Goal: Ask a question: Seek information or help from site administrators or community

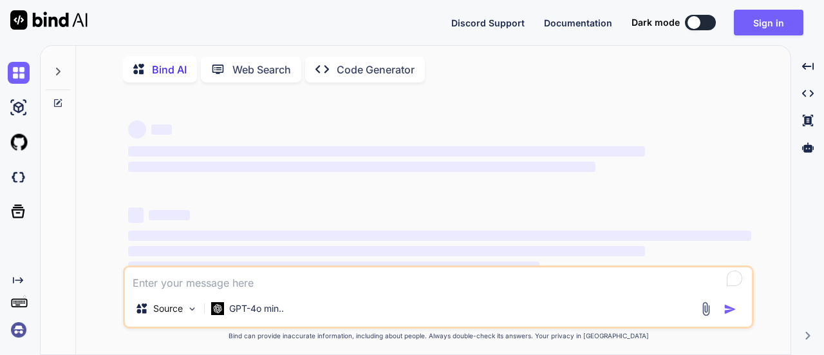
type textarea "x"
click at [169, 290] on textarea "To enrich screen reader interactions, please activate Accessibility in Grammarl…" at bounding box center [438, 278] width 627 height 23
type textarea "I"
type textarea "x"
type textarea "I"
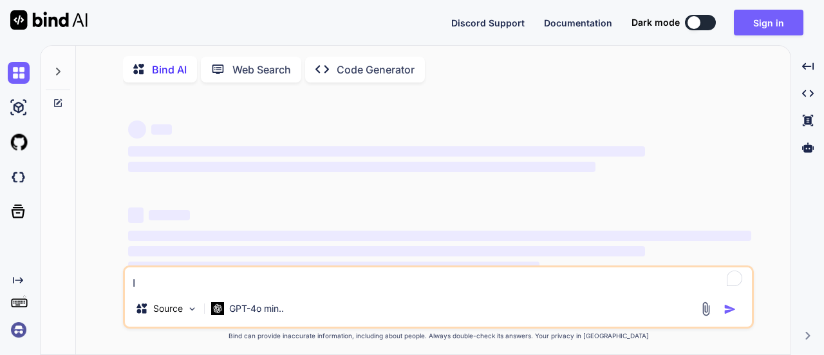
type textarea "x"
type textarea "I a"
type textarea "x"
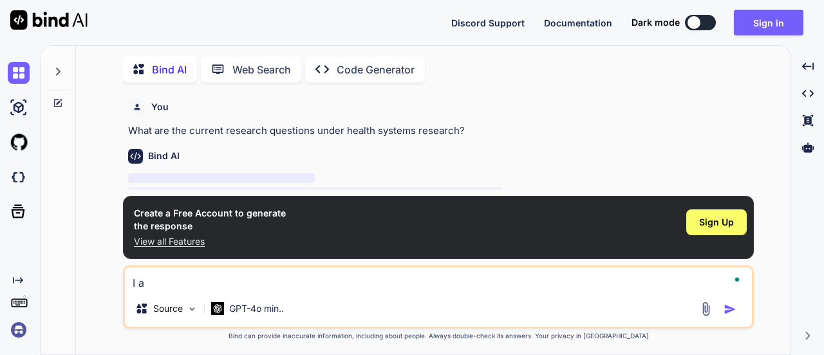
type textarea "I am"
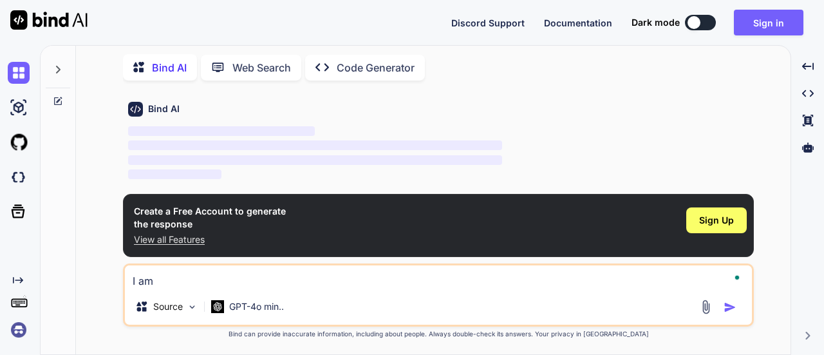
type textarea "x"
type textarea "I am"
type textarea "x"
type textarea "I am w"
type textarea "x"
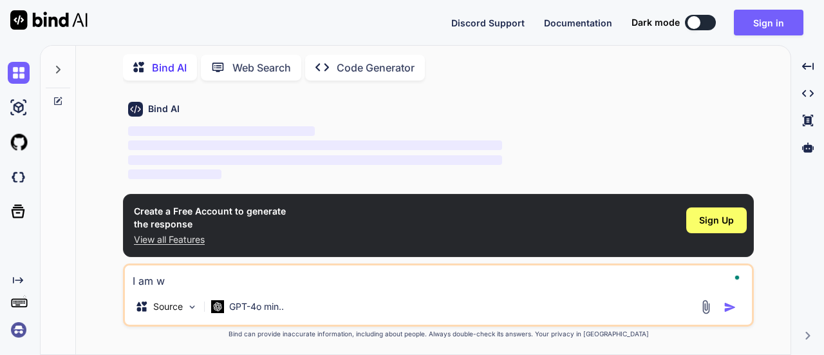
type textarea "I am wo"
type textarea "x"
type textarea "I am wor"
type textarea "x"
type textarea "I am work"
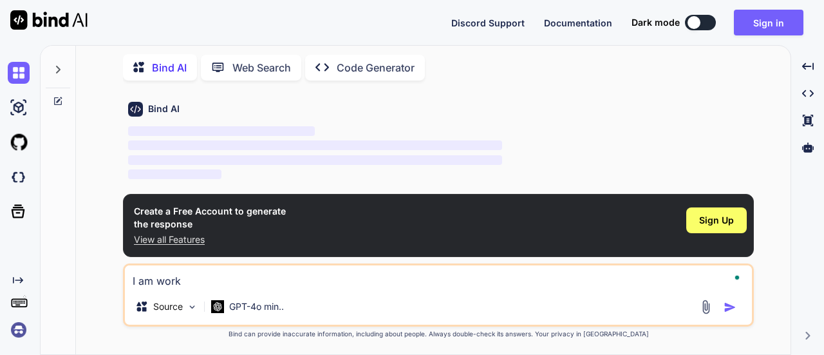
type textarea "x"
type textarea "I am worki"
type textarea "x"
type textarea "I am workin"
type textarea "x"
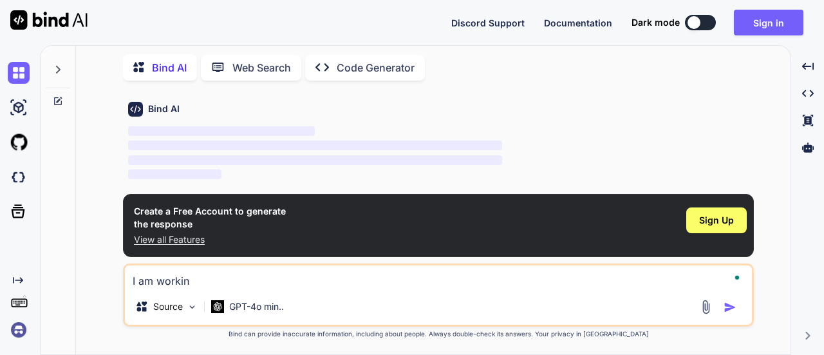
type textarea "I am workin"
type textarea "x"
type textarea "I am workin"
type textarea "x"
type textarea "I am working"
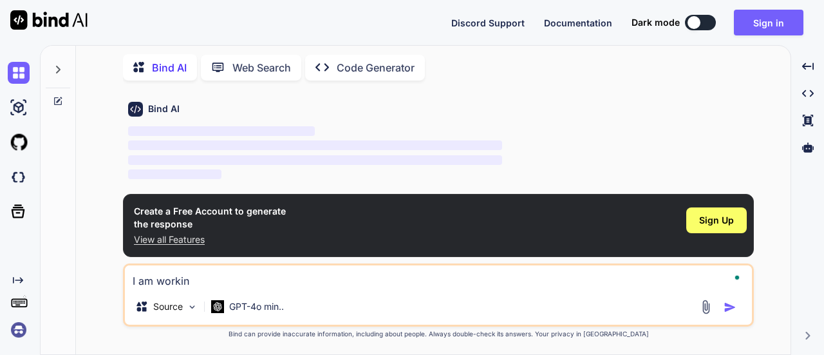
type textarea "x"
type textarea "I am working"
type textarea "x"
type textarea "I am working o"
type textarea "x"
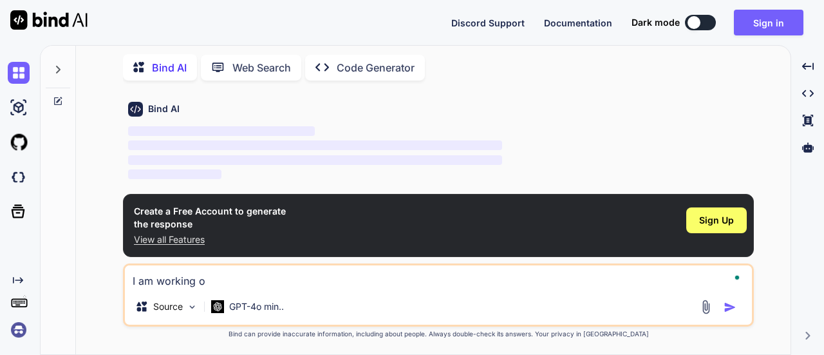
type textarea "I am working on"
type textarea "x"
type textarea "I am working on"
type textarea "x"
type textarea "I am working on d"
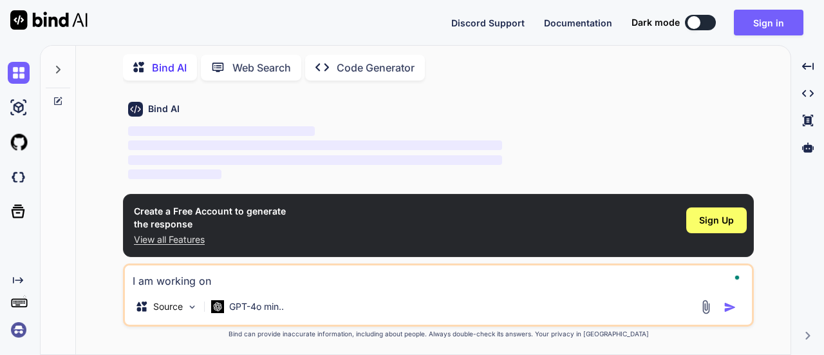
type textarea "x"
type textarea "I am working on de"
type textarea "x"
type textarea "I am working on dev"
type textarea "x"
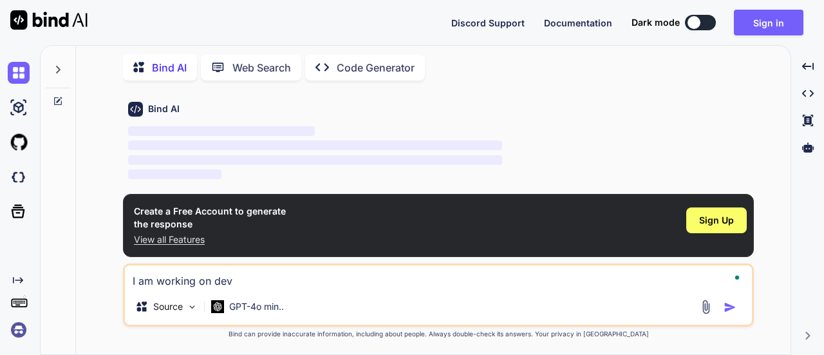
type textarea "I am working on deve"
type textarea "x"
type textarea "I am working on deveo"
type textarea "x"
type textarea "I am working on deve"
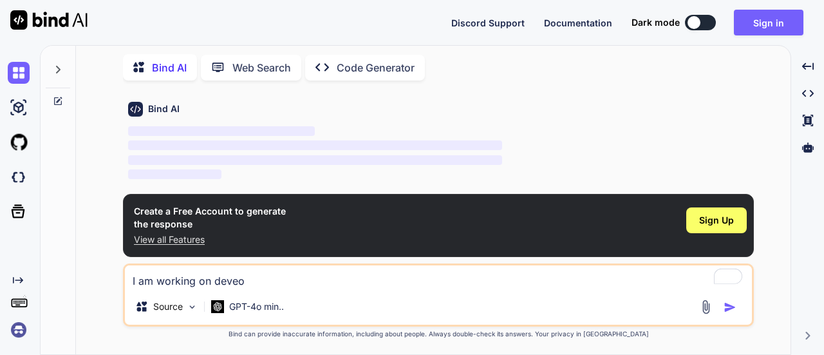
type textarea "x"
type textarea "I am working on devel"
type textarea "x"
type textarea "I am working on develp"
type textarea "x"
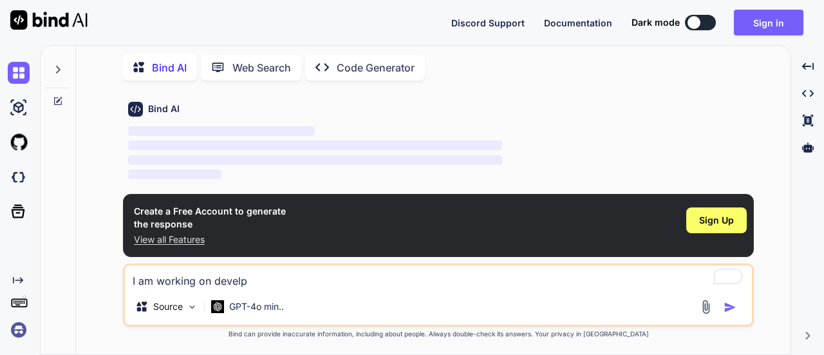
type textarea "I am working on devel"
type textarea "x"
type textarea "I am working on develo"
type textarea "x"
type textarea "I am working on develop"
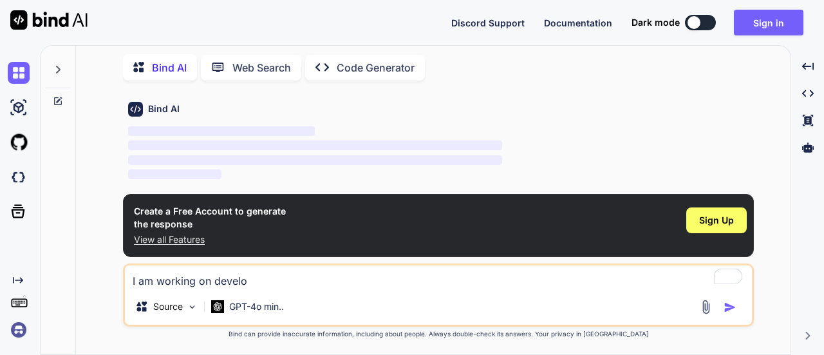
type textarea "x"
type textarea "I am working on developi"
type textarea "x"
type textarea "I am working on developin"
type textarea "x"
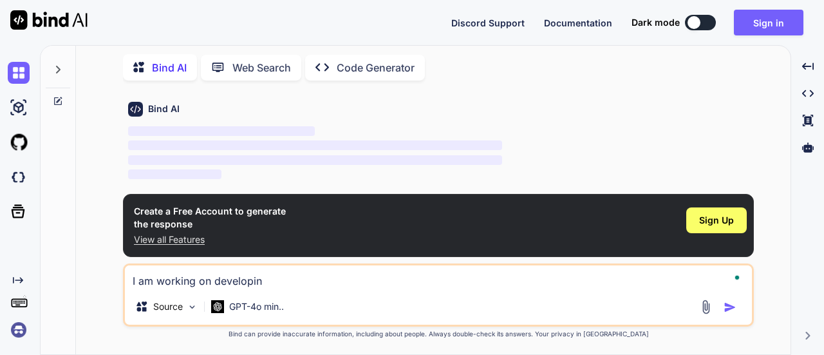
type textarea "I am working on developing"
type textarea "x"
type textarea "I am working on developing"
type textarea "x"
type textarea "I am working on developing a"
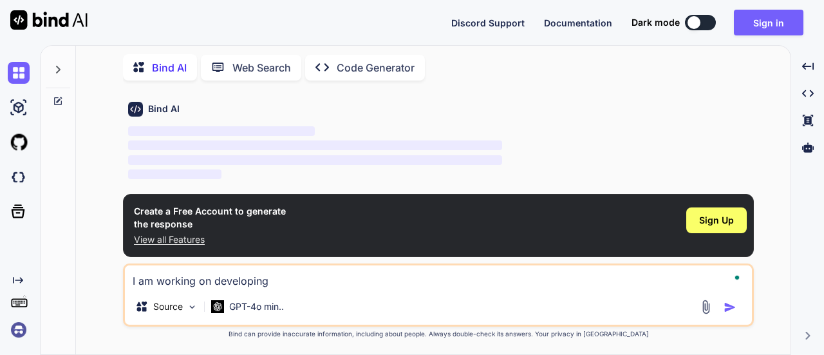
type textarea "x"
type textarea "I am working on developing an"
type textarea "x"
type textarea "I am working on developing an"
type textarea "x"
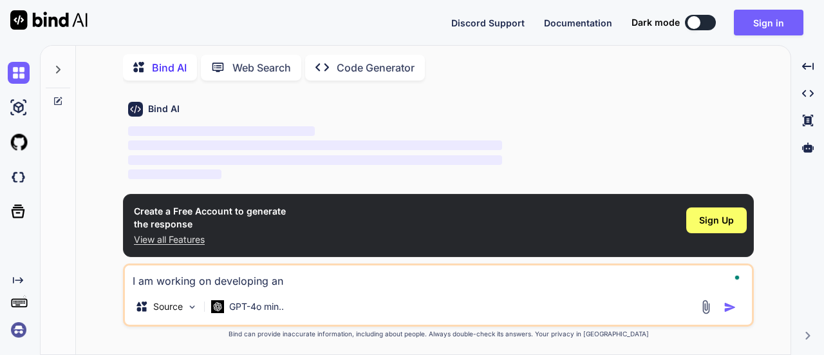
type textarea "I am working on developing an e"
type textarea "x"
type textarea "I am working on developing an ev"
type textarea "x"
type textarea "I am working on developing an evi"
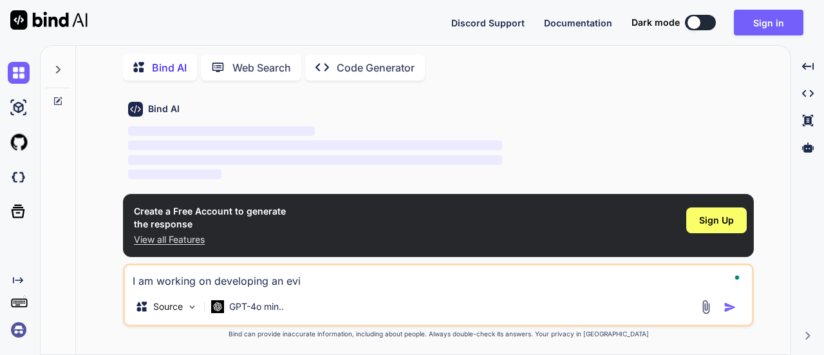
type textarea "x"
type textarea "I am working on developing an evid"
type textarea "x"
type textarea "I am working on developing an evide"
type textarea "x"
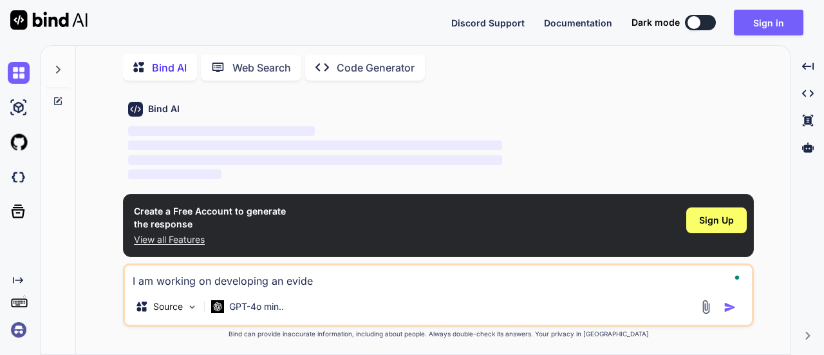
type textarea "I am working on developing an eviden"
type textarea "x"
type textarea "I am working on developing an evidenc"
type textarea "x"
type textarea "I am working on developing an evidence"
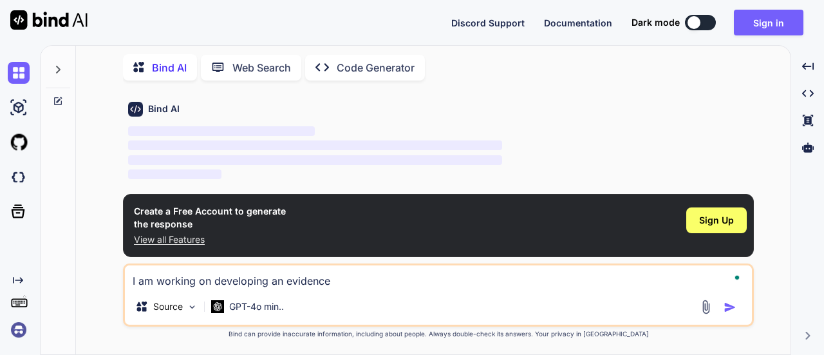
type textarea "x"
type textarea "I am working on developing an evidence-"
type textarea "x"
type textarea "I am working on developing an evidence-b"
type textarea "x"
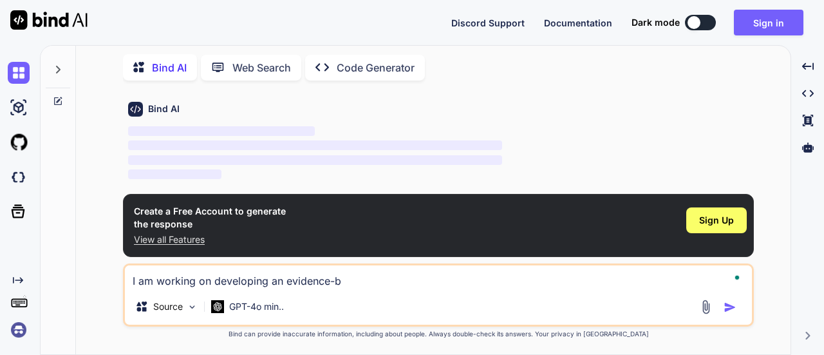
type textarea "I am working on developing an evidence-ba"
type textarea "x"
type textarea "I am working on developing an evidence-bas"
type textarea "x"
type textarea "I am working on developing an evidence-base"
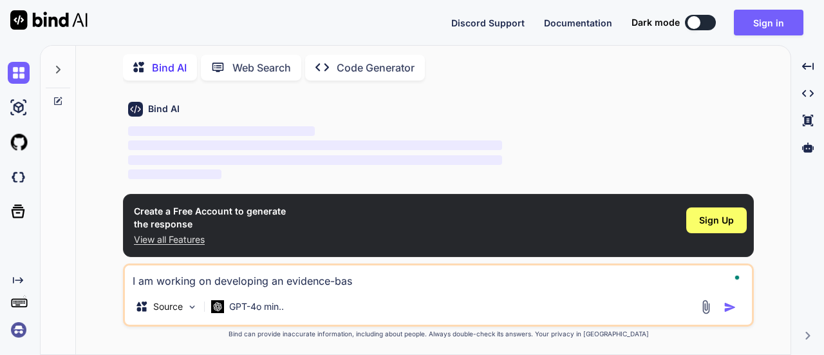
type textarea "x"
type textarea "I am working on developing an evidence-based"
type textarea "x"
type textarea "I am working on developing an evidence-based"
type textarea "x"
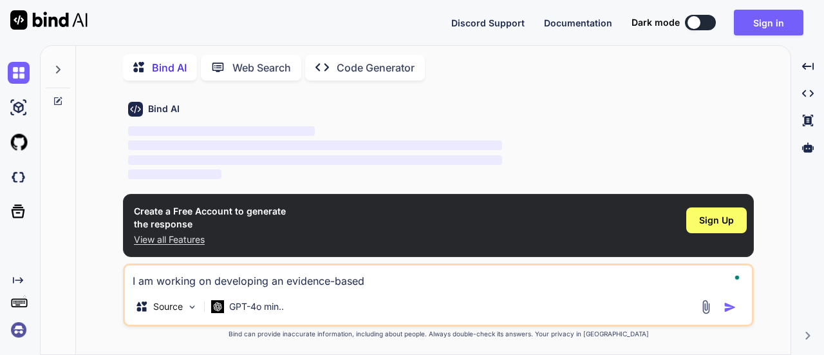
type textarea "I am working on developing an evidence-based n"
type textarea "x"
type textarea "I am working on developing an evidence-based na"
type textarea "x"
type textarea "I am working on developing an evidence-based nat"
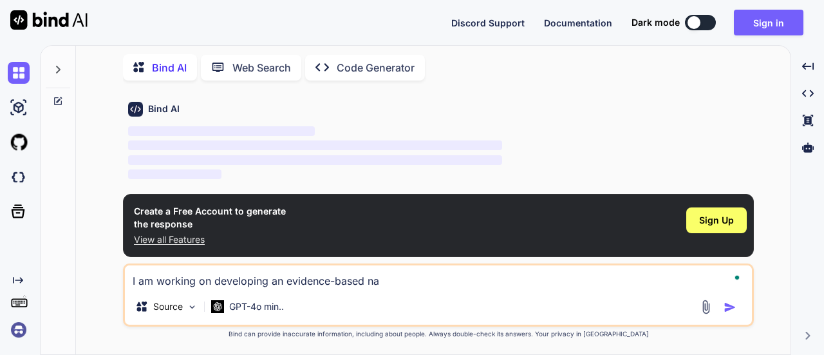
type textarea "x"
type textarea "I am working on developing an evidence-based nati"
type textarea "x"
type textarea "I am working on developing an evidence-based natio"
type textarea "x"
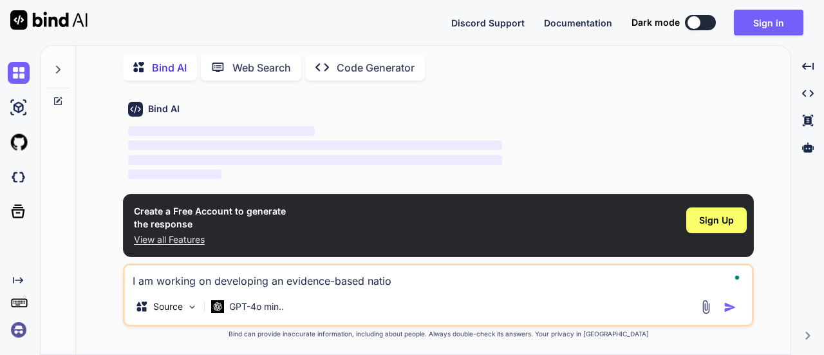
type textarea "I am working on developing an evidence-based nation"
type textarea "x"
type textarea "I am working on developing an evidence-based nationa"
type textarea "x"
type textarea "I am working on developing an evidence-based national"
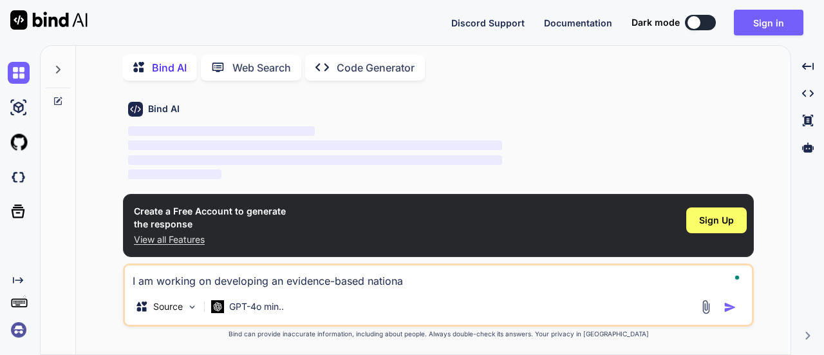
type textarea "x"
type textarea "I am working on developing an evidence-based national"
type textarea "x"
type textarea "I am working on developing an evidence-based national h"
type textarea "x"
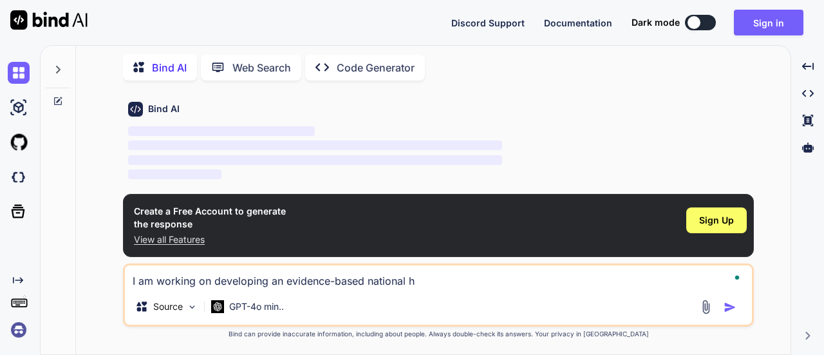
type textarea "I am working on developing an evidence-based national"
type textarea "x"
type textarea "I am working on developing an evidence-based national H"
type textarea "x"
type textarea "I am working on developing an evidence-based national HI"
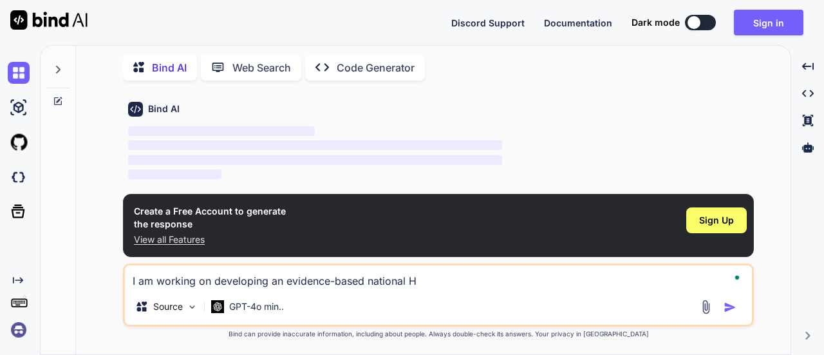
type textarea "x"
type textarea "I am working on developing an evidence-based national [MEDICAL_DATA]"
type textarea "x"
type textarea "I am working on developing an evidence-based national [MEDICAL_DATA]"
type textarea "x"
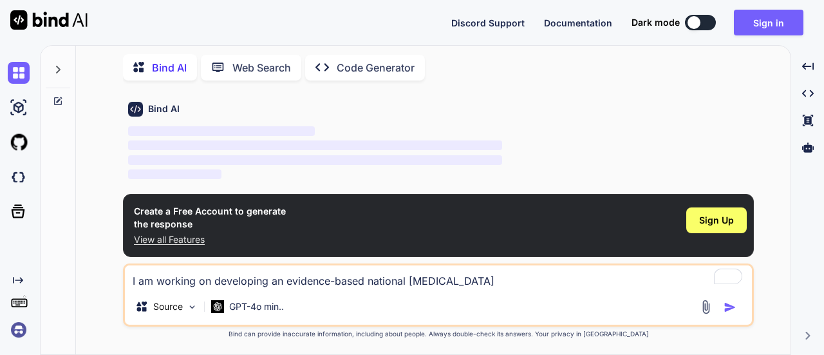
type textarea "I am working on developing an evidence-based national [MEDICAL_DATA] M"
type textarea "x"
type textarea "I am working on developing an evidence-based national [MEDICAL_DATA] Me"
type textarea "x"
type textarea "I am working on developing an evidence-based national [MEDICAL_DATA] Med"
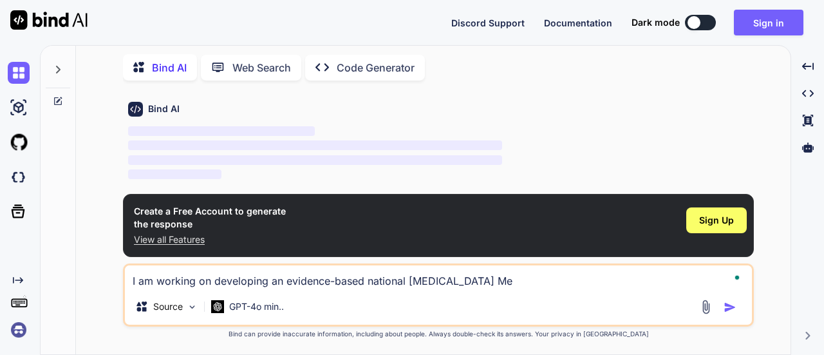
type textarea "x"
type textarea "I am working on developing an evidence-based national [MEDICAL_DATA] Medi"
type textarea "x"
type textarea "I am working on developing an evidence-based national [MEDICAL_DATA] Media"
type textarea "x"
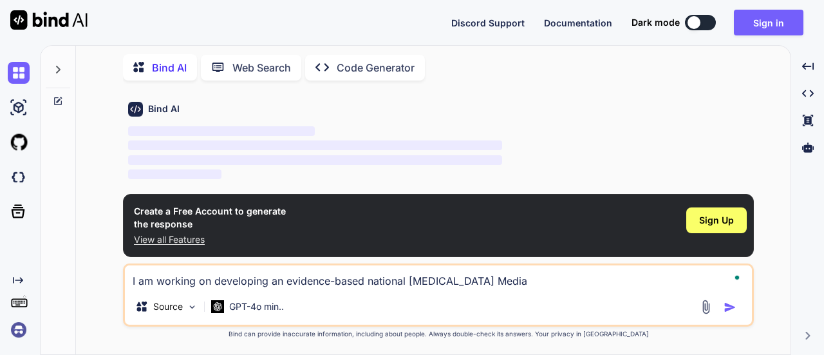
type textarea "I am working on developing an evidence-based national [MEDICAL_DATA] Media"
type textarea "x"
type textarea "I am working on developing an evidence-based national [MEDICAL_DATA] Media s"
type textarea "x"
type textarea "I am working on developing an evidence-based national [MEDICAL_DATA] Media st"
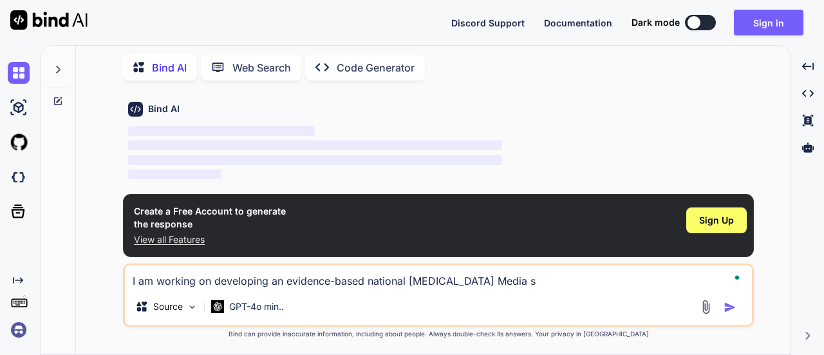
type textarea "x"
type textarea "I am working on developing an evidence-based national [MEDICAL_DATA] Media str"
type textarea "x"
type textarea "I am working on developing an evidence-based national [MEDICAL_DATA] Media stra"
type textarea "x"
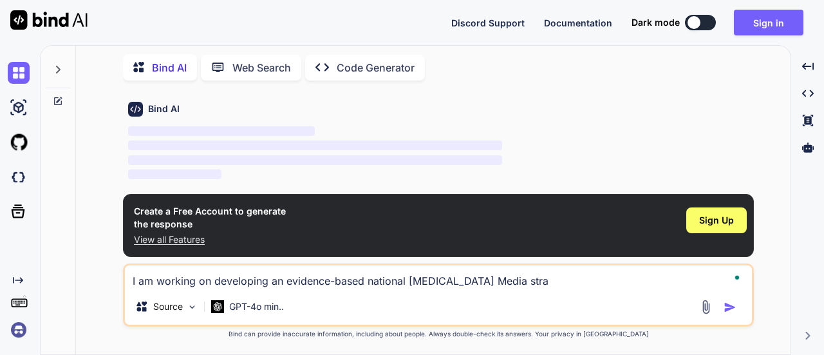
type textarea "I am working on developing an evidence-based national [MEDICAL_DATA] Media strat"
type textarea "x"
type textarea "I am working on developing an evidence-based national [MEDICAL_DATA] Media stra…"
type textarea "x"
type textarea "I am working on developing an evidence-based national [MEDICAL_DATA] Media stra…"
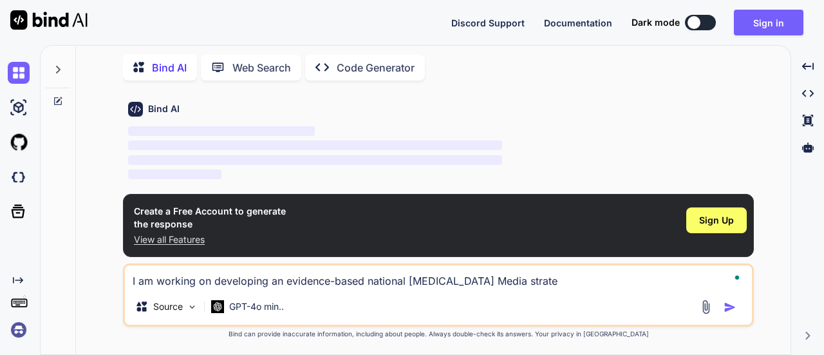
type textarea "x"
type textarea "I am working on developing an evidence-based national [MEDICAL_DATA] Media stra…"
type textarea "x"
type textarea "I am working on developing an evidence-based national [MEDICAL_DATA] Media stra…"
type textarea "x"
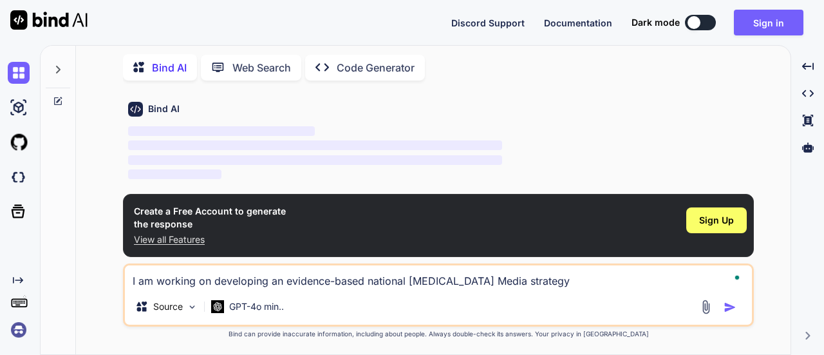
type textarea "I am working on developing an evidence-based national [MEDICAL_DATA] Media stra…"
type textarea "x"
type textarea "I am working on developing an evidence-based national [MEDICAL_DATA] Media stra…"
type textarea "x"
type textarea "I am working on developing an evidence-based national [MEDICAL_DATA] Media stra…"
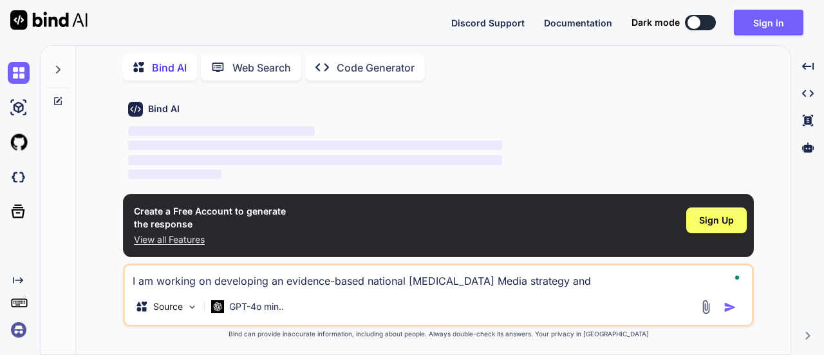
type textarea "x"
type textarea "I am working on developing an evidence-based national [MEDICAL_DATA] Media stra…"
type textarea "x"
type textarea "I am working on developing an evidence-based national [MEDICAL_DATA] Media stra…"
type textarea "x"
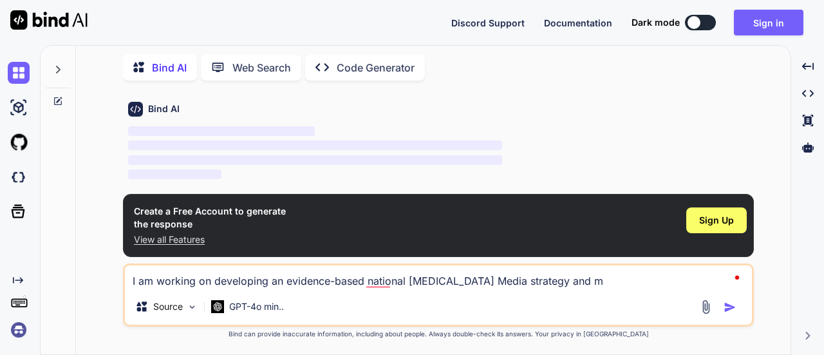
type textarea "I am working on developing an evidence-based national [MEDICAL_DATA] Media stra…"
type textarea "x"
type textarea "I am working on developing an evidence-based national [MEDICAL_DATA] Media stra…"
type textarea "x"
type textarea "I am working on developing an evidence-based national [MEDICAL_DATA] Media stra…"
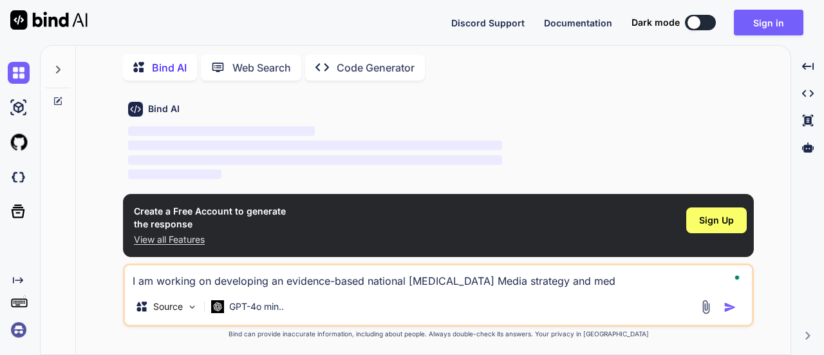
type textarea "x"
type textarea "I am working on developing an evidence-based national [MEDICAL_DATA] Media stra…"
type textarea "x"
type textarea "I am working on developing an evidence-based national [MEDICAL_DATA] Media stra…"
type textarea "x"
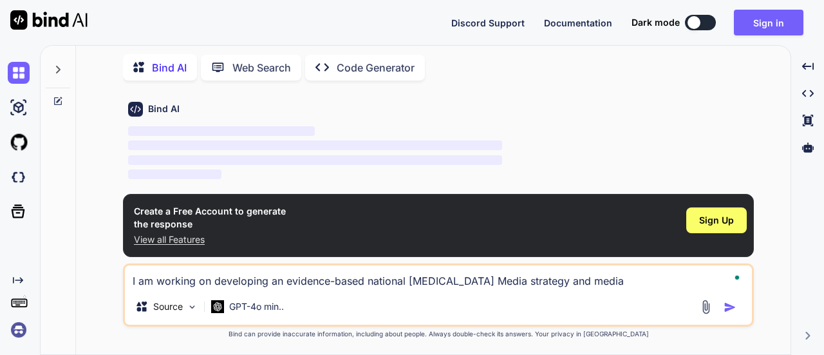
type textarea "I am working on developing an evidence-based national [MEDICAL_DATA] Media stra…"
type textarea "x"
type textarea "I am working on developing an evidence-based national [MEDICAL_DATA] Media stra…"
type textarea "x"
type textarea "I am working on developing an evidence-based national [MEDICAL_DATA] Media stra…"
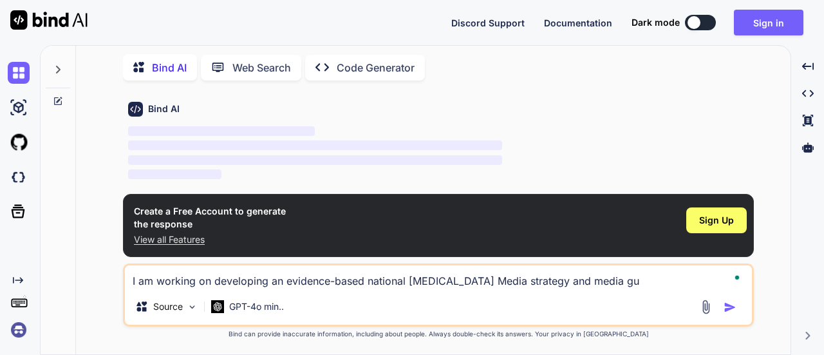
type textarea "x"
type textarea "I am working on developing an evidence-based national [MEDICAL_DATA] Media stra…"
type textarea "x"
type textarea "I am working on developing an evidence-based national [MEDICAL_DATA] Media stra…"
type textarea "x"
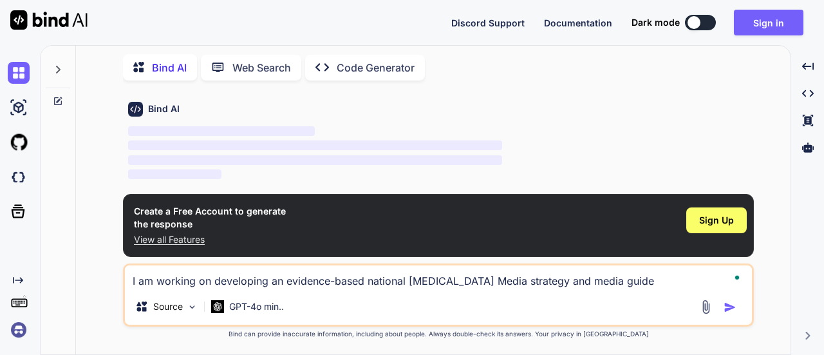
type textarea "I am working on developing an evidence-based national [MEDICAL_DATA] Media stra…"
type textarea "x"
type textarea "I am working on developing an evidence-based national [MEDICAL_DATA] Media stra…"
type textarea "x"
type textarea "I am working on developing an evidence-based national [MEDICAL_DATA] Media stra…"
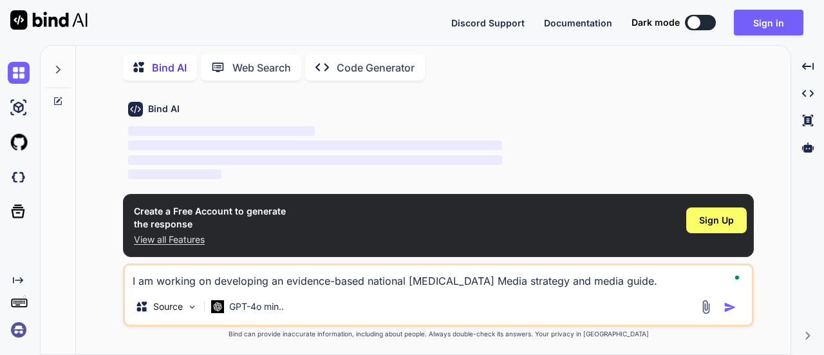
type textarea "x"
type textarea "I am working on developing an evidence-based national [MEDICAL_DATA] Media stra…"
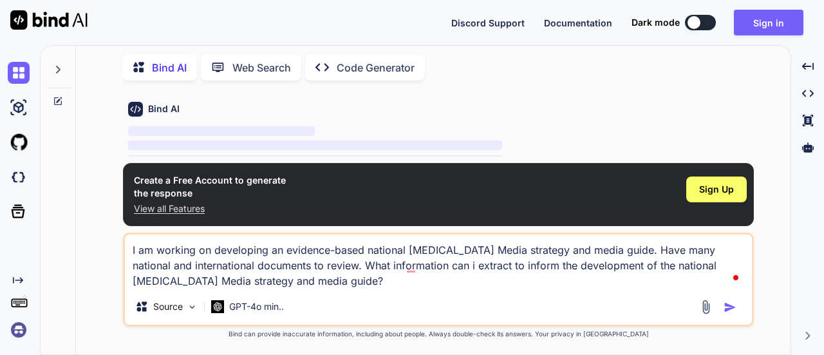
click at [283, 281] on textarea "I am working on developing an evidence-based national [MEDICAL_DATA] Media stra…" at bounding box center [438, 261] width 627 height 54
click at [730, 307] on img "button" at bounding box center [730, 307] width 13 height 13
click at [730, 308] on img "button" at bounding box center [730, 307] width 13 height 13
click at [730, 307] on img "button" at bounding box center [730, 307] width 13 height 13
click at [706, 193] on span "Sign Up" at bounding box center [716, 189] width 35 height 13
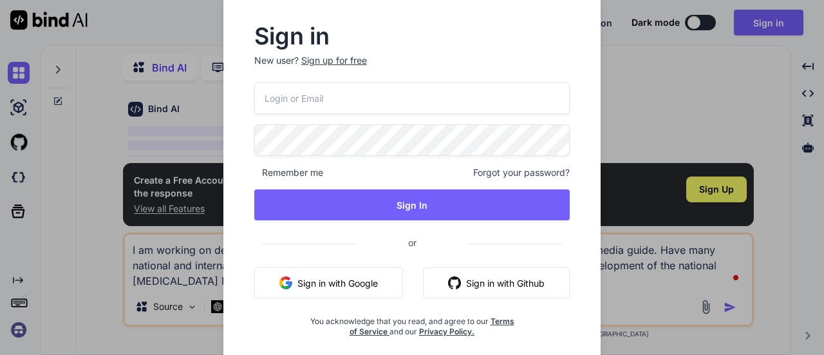
click at [321, 100] on input "email" at bounding box center [412, 98] width 316 height 32
click at [354, 100] on input "email" at bounding box center [412, 98] width 316 height 32
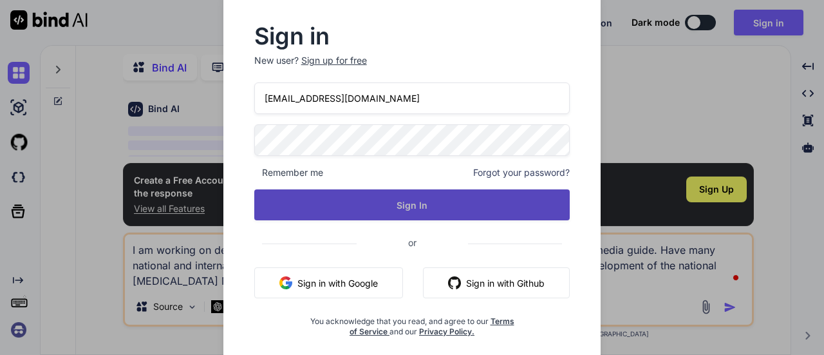
click at [416, 209] on button "Sign In" at bounding box center [412, 204] width 316 height 31
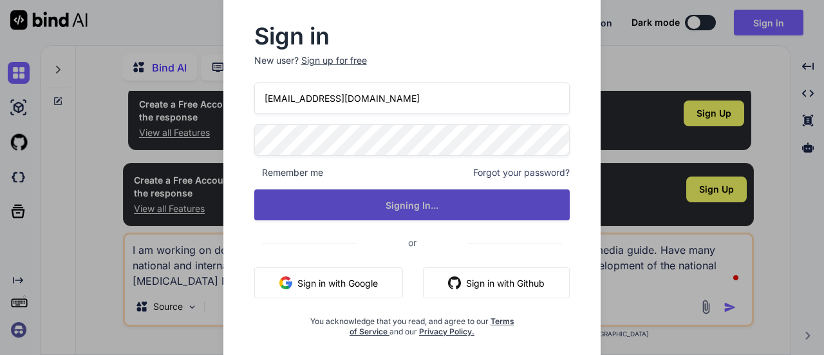
scroll to position [8, 0]
click at [416, 209] on button "Sign In" at bounding box center [412, 204] width 316 height 31
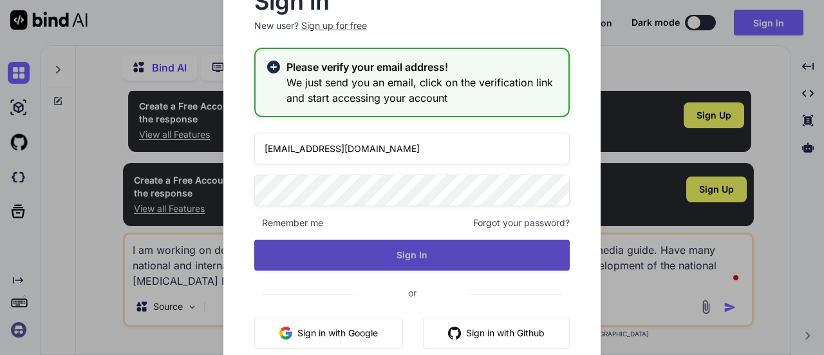
click at [409, 256] on button "Sign In" at bounding box center [412, 255] width 316 height 31
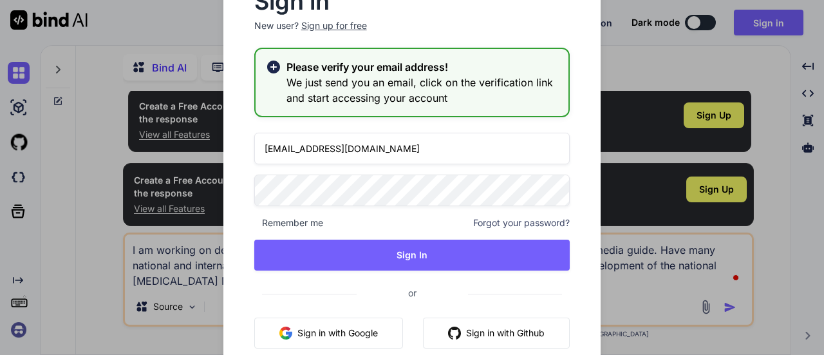
click at [157, 266] on div "Sign in New user? Sign up for free Please verify your email address! We just se…" at bounding box center [412, 177] width 824 height 355
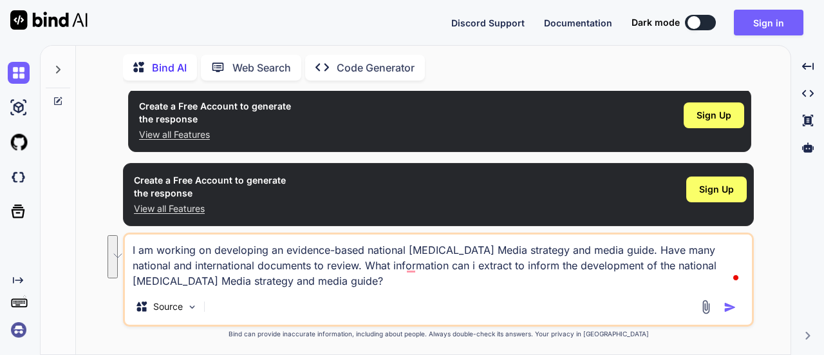
drag, startPoint x: 131, startPoint y: 247, endPoint x: 274, endPoint y: 280, distance: 146.7
click at [274, 280] on textarea "I am working on developing an evidence-based national [MEDICAL_DATA] Media stra…" at bounding box center [438, 261] width 627 height 54
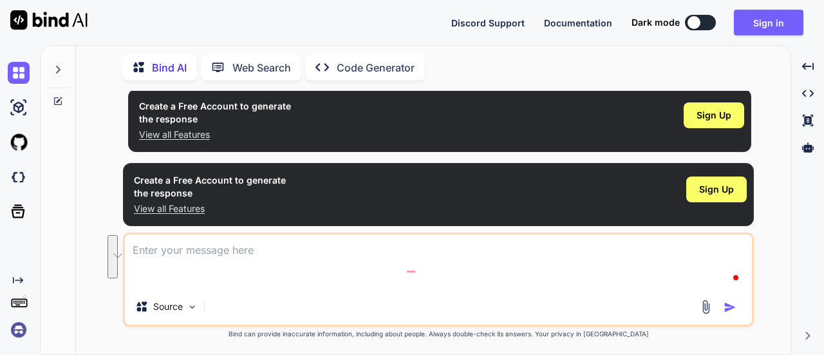
scroll to position [0, 0]
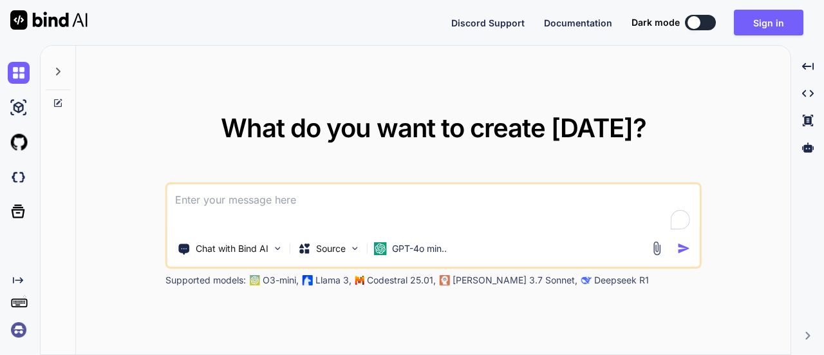
type textarea "x"
click at [223, 198] on textarea "To enrich screen reader interactions, please activate Accessibility in Grammarl…" at bounding box center [433, 208] width 533 height 48
paste textarea "To enrich screen reader interactions, please activate Accessibility in Grammarl…"
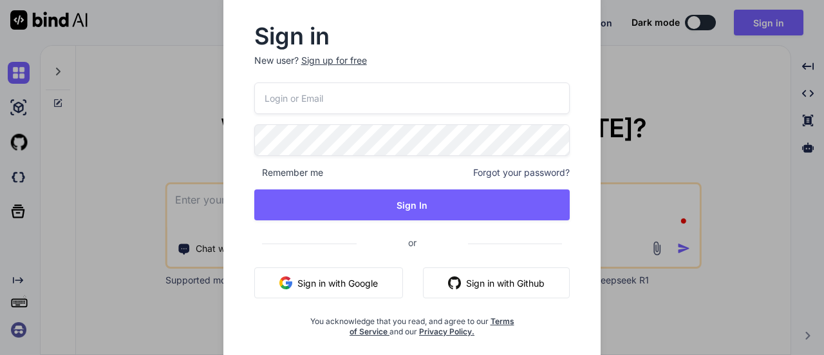
click at [189, 208] on div "Sign in New user? Sign up for free Remember me Forgot your password? Sign In or…" at bounding box center [412, 177] width 824 height 355
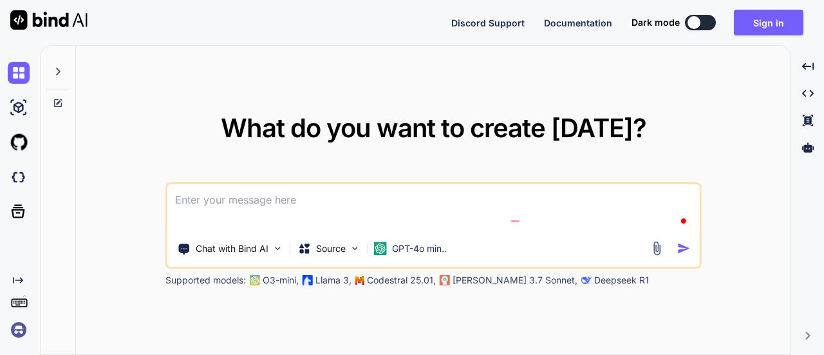
click at [211, 204] on textarea "To enrich screen reader interactions, please activate Accessibility in Grammarl…" at bounding box center [433, 208] width 533 height 48
paste textarea "To enrich screen reader interactions, please activate Accessibility in Grammarl…"
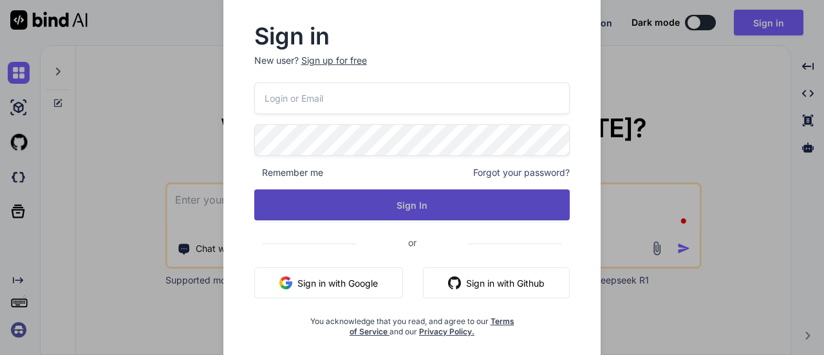
click at [403, 205] on button "Sign In" at bounding box center [412, 204] width 316 height 31
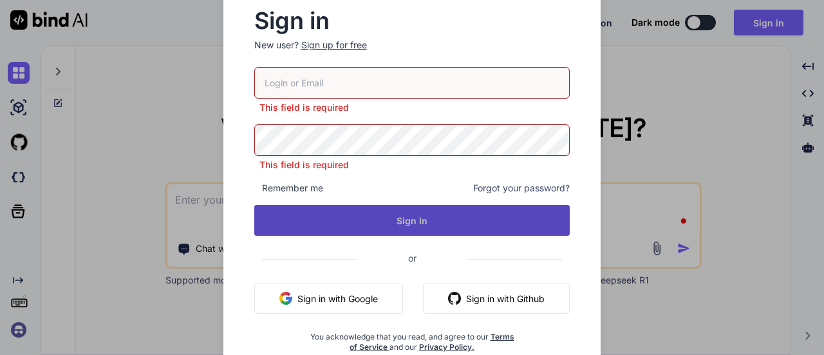
type textarea "x"
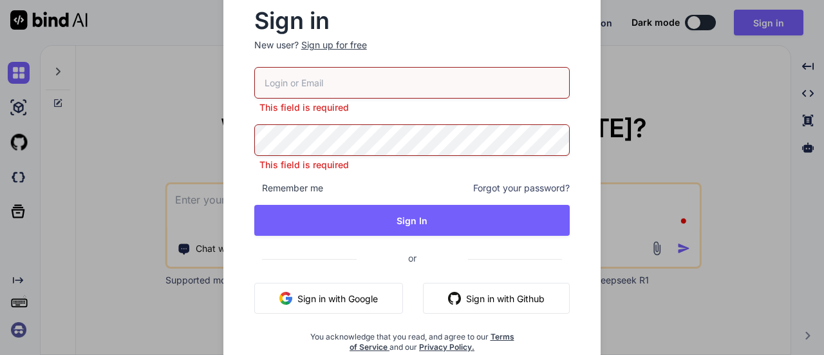
click at [317, 89] on input "email" at bounding box center [412, 83] width 316 height 32
type input "ririjohnson@yahoo.com"
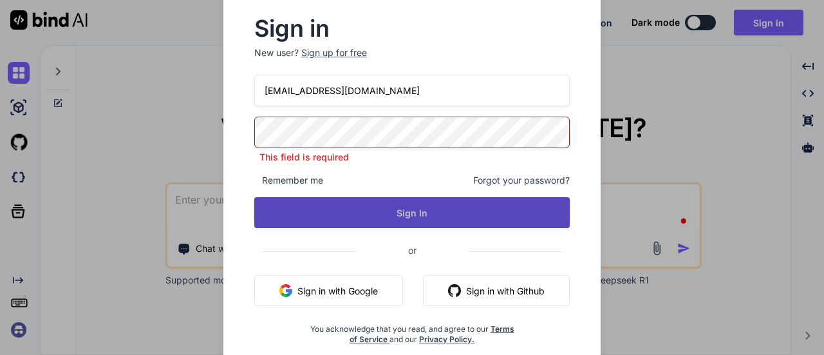
click at [415, 211] on button "Sign In" at bounding box center [412, 212] width 316 height 31
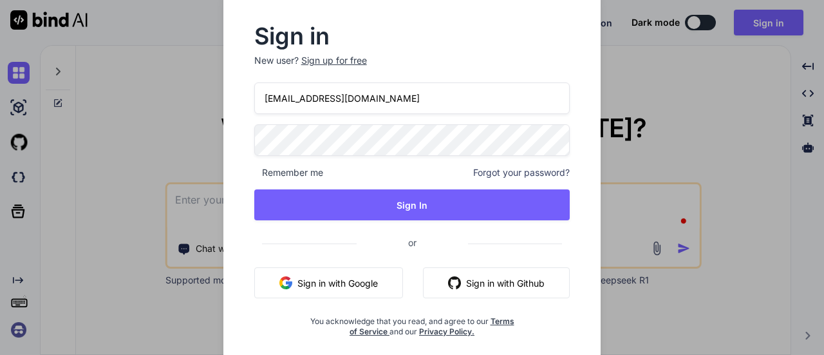
type textarea "x"
click at [483, 173] on span "Forgot your password?" at bounding box center [521, 172] width 97 height 13
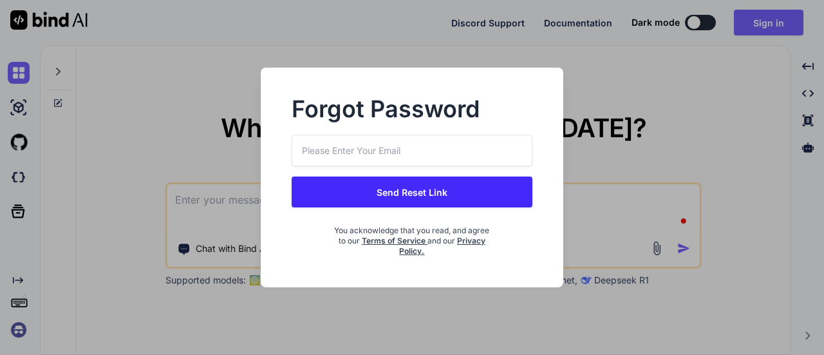
click at [402, 148] on input "email" at bounding box center [412, 151] width 240 height 32
type input "ririjohnson@yahoo.com"
click at [422, 196] on button "Send Reset Link" at bounding box center [412, 191] width 240 height 31
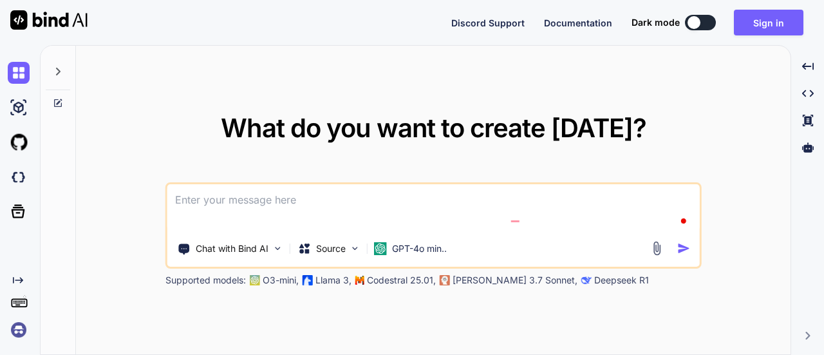
click at [234, 201] on textarea "To enrich screen reader interactions, please activate Accessibility in Grammarl…" at bounding box center [433, 208] width 533 height 48
paste textarea "To enrich screen reader interactions, please activate Accessibility in Grammarl…"
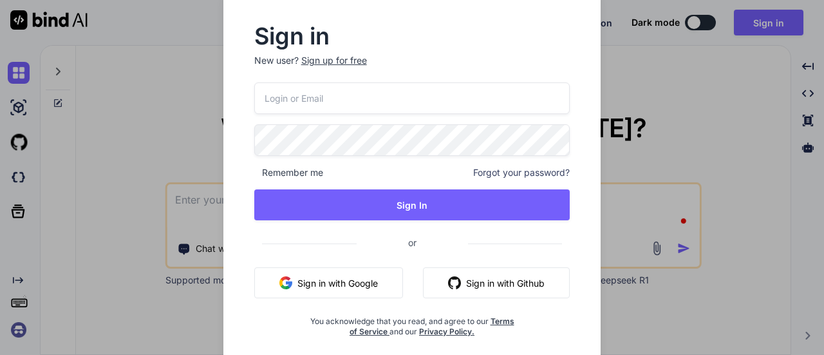
click at [192, 218] on div "Sign in New user? Sign up for free Remember me Forgot your password? Sign In or…" at bounding box center [412, 177] width 824 height 355
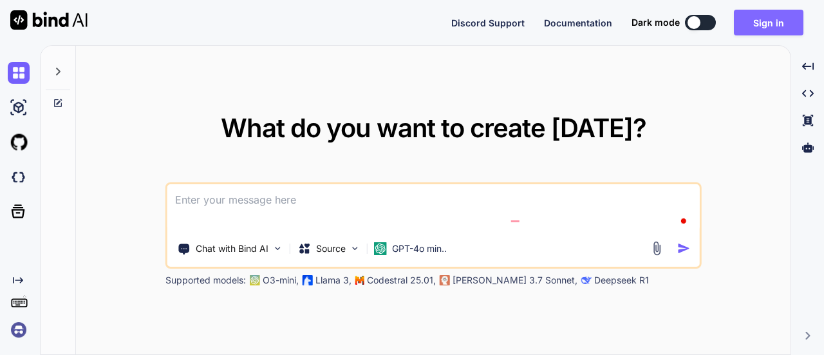
click at [774, 25] on button "Sign in" at bounding box center [769, 23] width 70 height 26
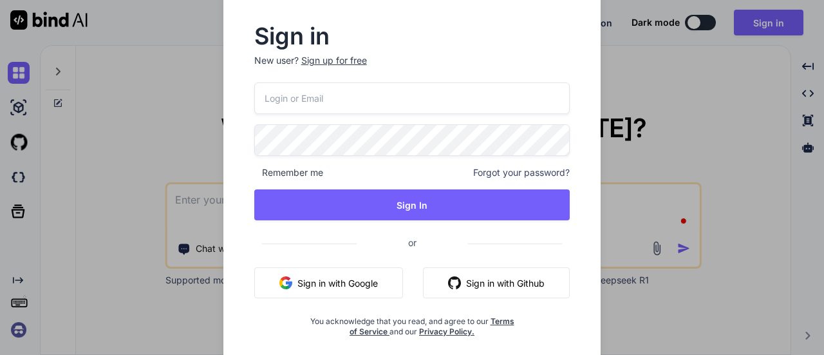
click at [323, 104] on input "email" at bounding box center [412, 98] width 316 height 32
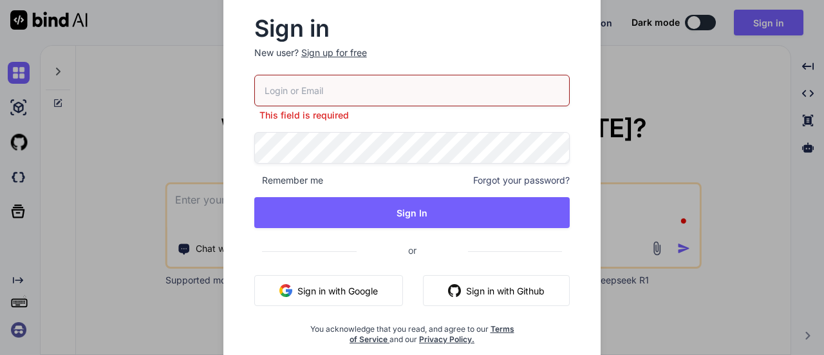
type textarea "x"
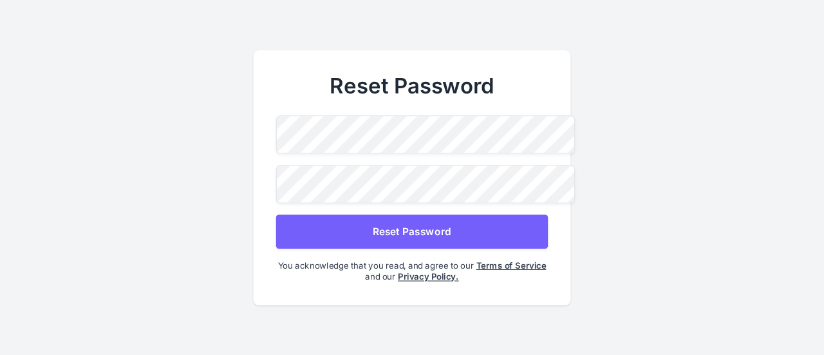
click at [400, 229] on button "Reset Password" at bounding box center [412, 231] width 272 height 34
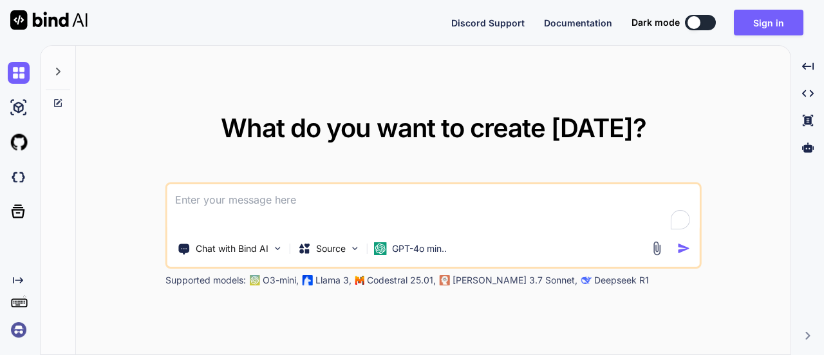
type textarea "x"
click at [764, 26] on button "Sign in" at bounding box center [769, 23] width 70 height 26
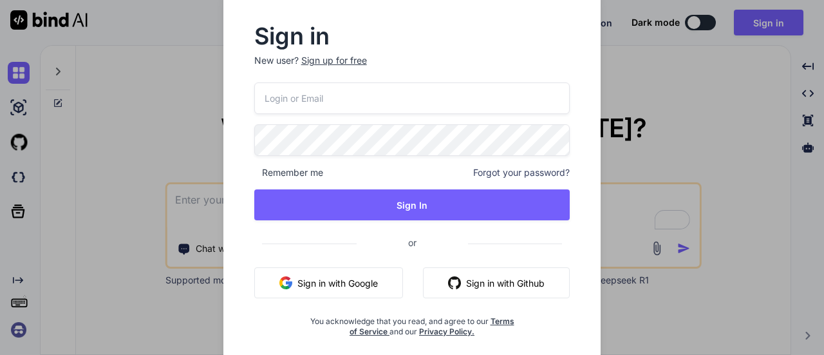
click at [344, 101] on input "email" at bounding box center [412, 98] width 316 height 32
type input "ririjohnson@yahoo.com"
click at [301, 176] on span "Remember me" at bounding box center [288, 172] width 69 height 13
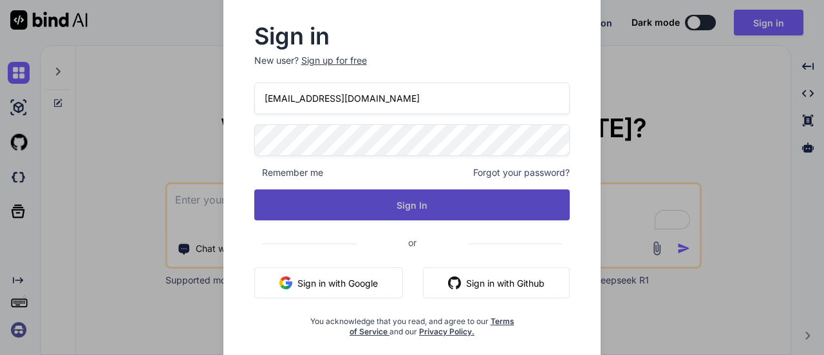
click at [404, 210] on button "Sign In" at bounding box center [412, 204] width 316 height 31
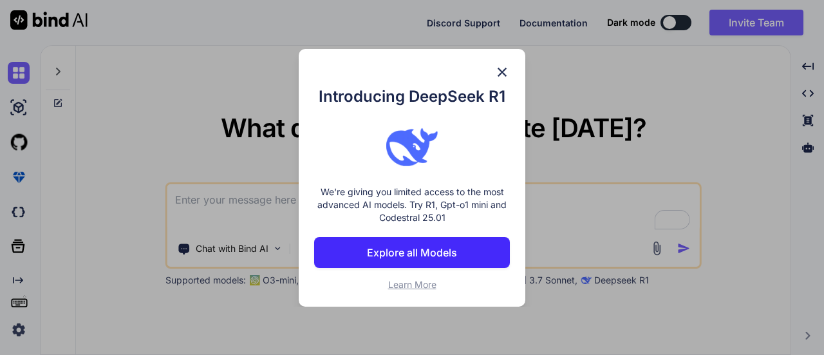
type textarea "x"
click at [437, 251] on p "Explore all Models" at bounding box center [412, 252] width 90 height 15
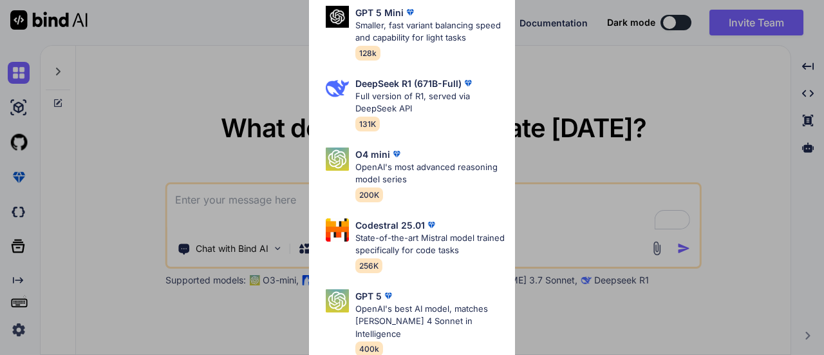
click at [573, 79] on div "All GPT 5 Mini Smaller, fast variant balancing speed and capability for light t…" at bounding box center [412, 177] width 824 height 355
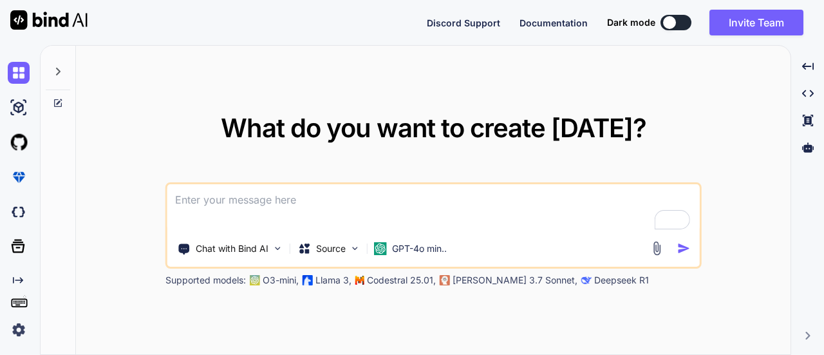
click at [282, 196] on textarea "To enrich screen reader interactions, please activate Accessibility in Grammarl…" at bounding box center [433, 208] width 533 height 48
paste textarea "I am working on developing an evidence-based national HIV Media strategy and me…"
type textarea "I am working on developing an evidence-based national HIV Media strategy and me…"
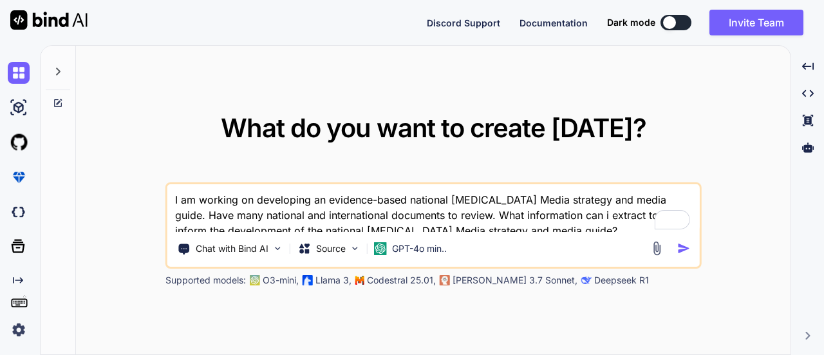
type textarea "x"
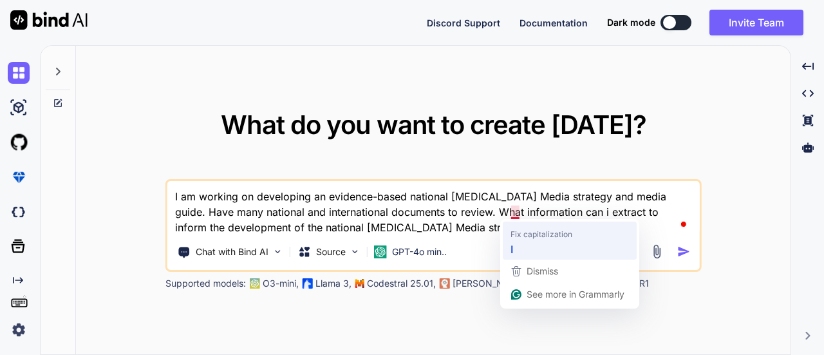
type textarea "I am working on developing an evidence-based national HIV Media strategy and me…"
type textarea "x"
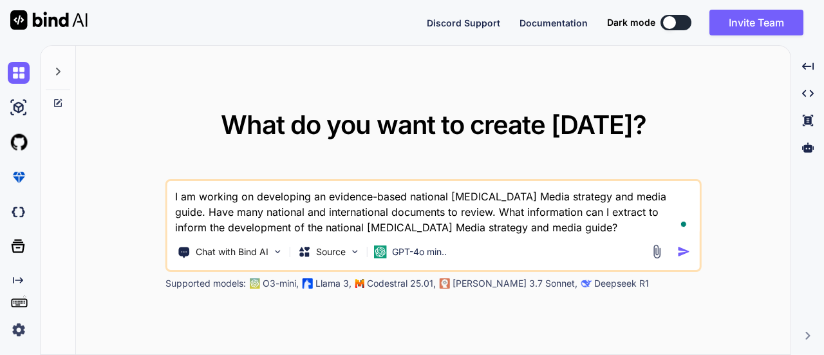
click at [466, 223] on textarea "I am working on developing an evidence-based national HIV Media strategy and me…" at bounding box center [433, 208] width 533 height 54
type textarea "I am working on developing an evidence-based national HIV Media strategy and me…"
type textarea "x"
type textarea "I am working on developing an evidence-based national HIV Media strategy and me…"
type textarea "x"
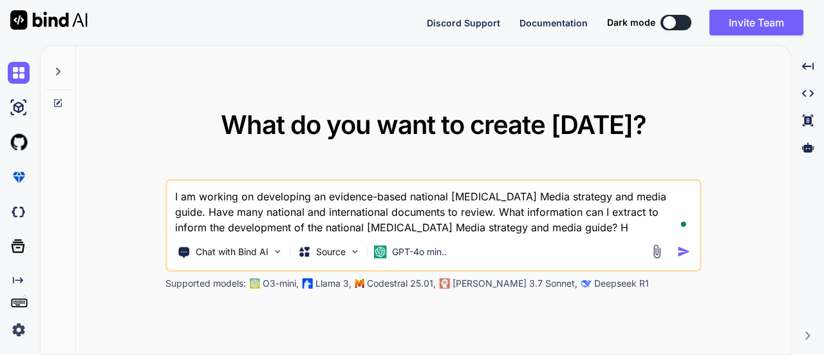
type textarea "I am working on developing an evidence-based national HIV Media strategy and me…"
type textarea "x"
type textarea "I am working on developing an evidence-based national HIV Media strategy and me…"
type textarea "x"
type textarea "I am working on developing an evidence-based national HIV Media strategy and me…"
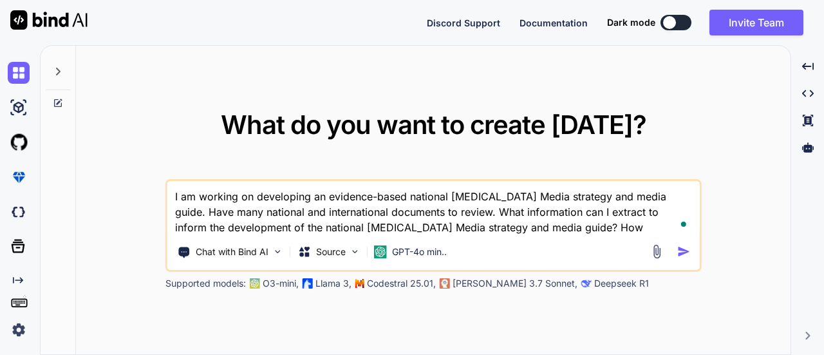
type textarea "x"
type textarea "I am working on developing an evidence-based national HIV Media strategy and me…"
type textarea "x"
type textarea "I am working on developing an evidence-based national HIV Media strategy and me…"
type textarea "x"
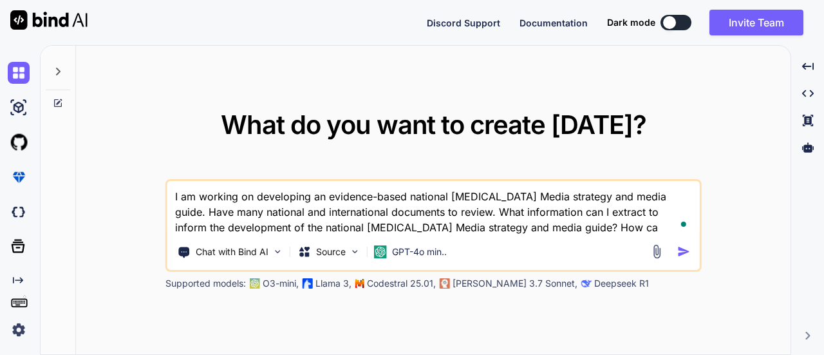
type textarea "I am working on developing an evidence-based national HIV Media strategy and me…"
type textarea "x"
type textarea "I am working on developing an evidence-based national HIV Media strategy and me…"
type textarea "x"
type textarea "I am working on developing an evidence-based national HIV Media strategy and me…"
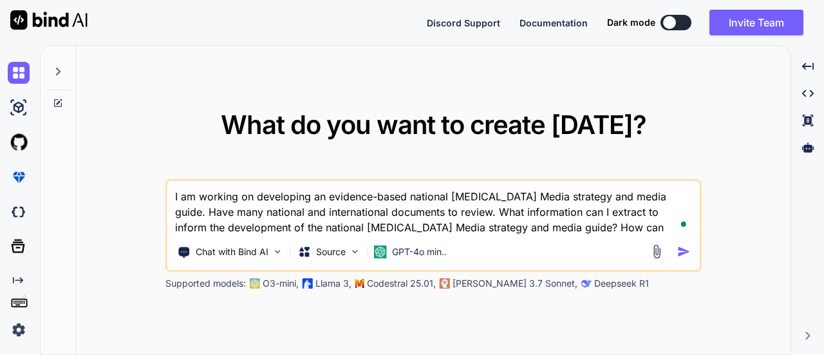
type textarea "x"
type textarea "I am working on developing an evidence-based national HIV Media strategy and me…"
type textarea "x"
type textarea "I am working on developing an evidence-based national HIV Media strategy and me…"
type textarea "x"
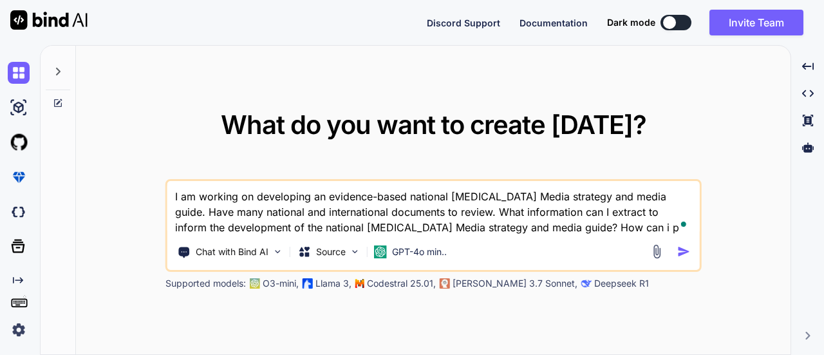
type textarea "I am working on developing an evidence-based national HIV Media strategy and me…"
type textarea "x"
type textarea "I am working on developing an evidence-based national HIV Media strategy and me…"
type textarea "x"
type textarea "I am working on developing an evidence-based national HIV Media strategy and me…"
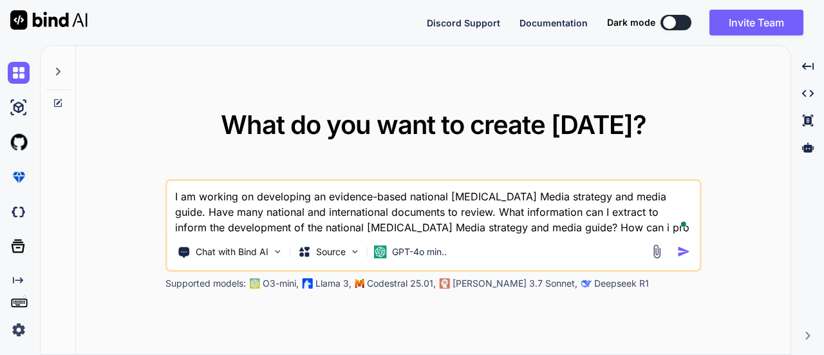
type textarea "x"
type textarea "I am working on developing an evidence-based national HIV Media strategy and me…"
type textarea "x"
type textarea "I am working on developing an evidence-based national HIV Media strategy and me…"
type textarea "x"
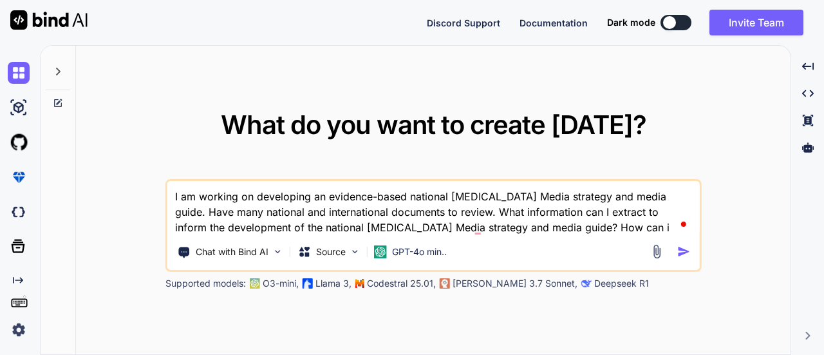
type textarea "I am working on developing an evidence-based national HIV Media strategy and me…"
type textarea "x"
type textarea "I am working on developing an evidence-based national HIV Media strategy and me…"
type textarea "x"
type textarea "I am working on developing an evidence-based national HIV Media strategy and me…"
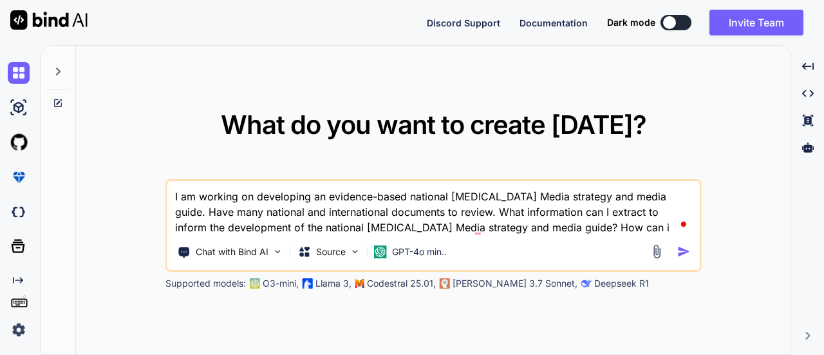
type textarea "x"
type textarea "I am working on developing an evidence-based national HIV Media strategy and me…"
type textarea "x"
type textarea "I am working on developing an evidence-based national HIV Media strategy and me…"
type textarea "x"
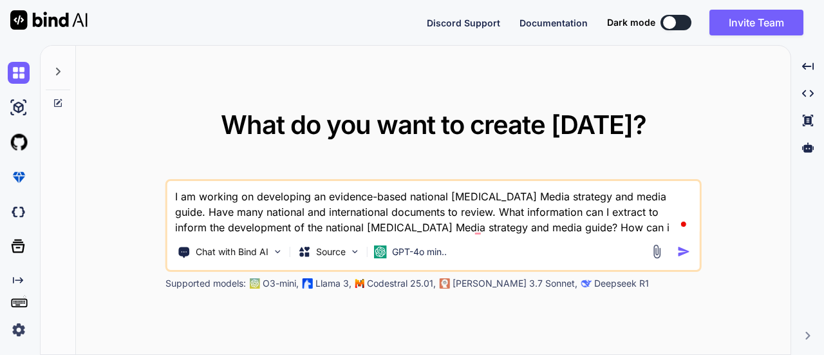
type textarea "I am working on developing an evidence-based national HIV Media strategy and me…"
type textarea "x"
type textarea "I am working on developing an evidence-based national HIV Media strategy and me…"
type textarea "x"
type textarea "I am working on developing an evidence-based national HIV Media strategy and me…"
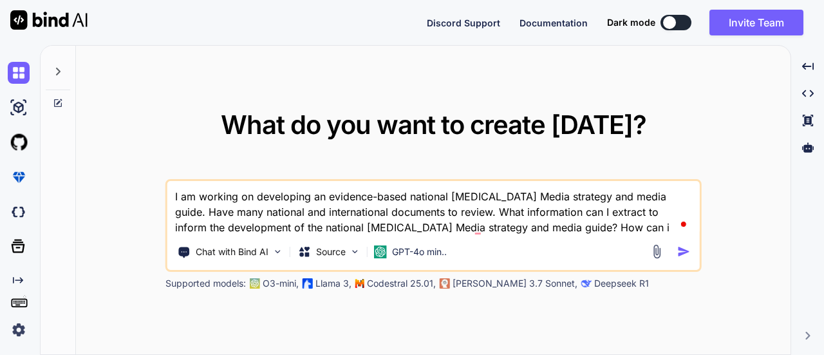
type textarea "x"
type textarea "I am working on developing an evidence-based national HIV Media strategy and me…"
type textarea "x"
type textarea "I am working on developing an evidence-based national HIV Media strategy and me…"
type textarea "x"
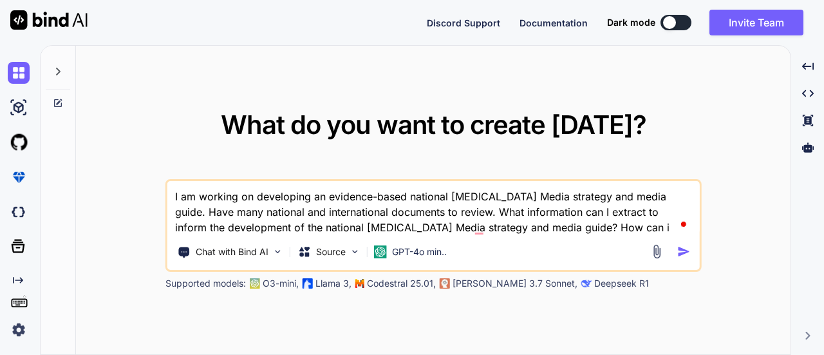
type textarea "I am working on developing an evidence-based national HIV Media strategy and me…"
type textarea "x"
type textarea "I am working on developing an evidence-based national HIV Media strategy and me…"
type textarea "x"
type textarea "I am working on developing an evidence-based national HIV Media strategy and me…"
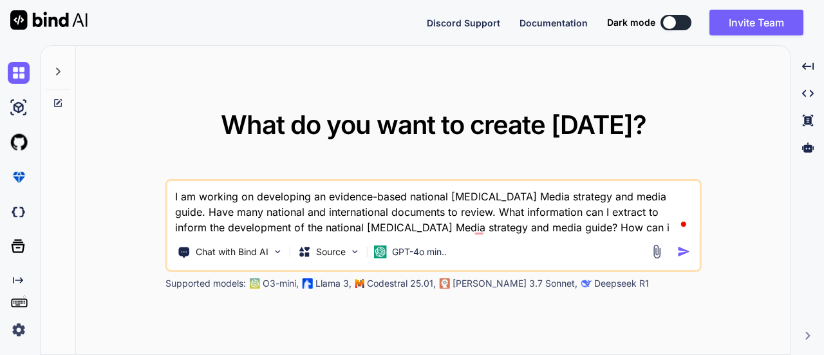
type textarea "x"
type textarea "I am working on developing an evidence-based national HIV Media strategy and me…"
type textarea "x"
type textarea "I am working on developing an evidence-based national HIV Media strategy and me…"
type textarea "x"
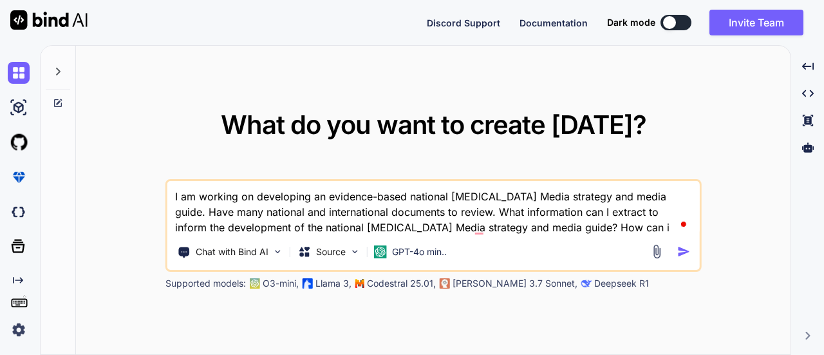
type textarea "I am working on developing an evidence-based national HIV Media strategy and me…"
type textarea "x"
type textarea "I am working on developing an evidence-based national HIV Media strategy and me…"
type textarea "x"
type textarea "I am working on developing an evidence-based national HIV Media strategy and me…"
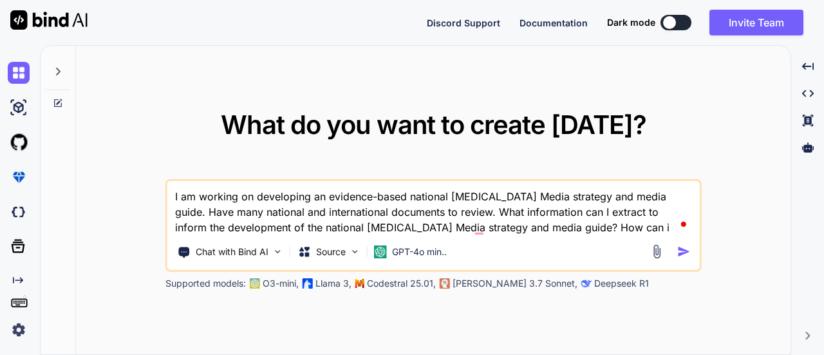
type textarea "x"
type textarea "I am working on developing an evidence-based national HIV Media strategy and me…"
type textarea "x"
type textarea "I am working on developing an evidence-based national HIV Media strategy and me…"
type textarea "x"
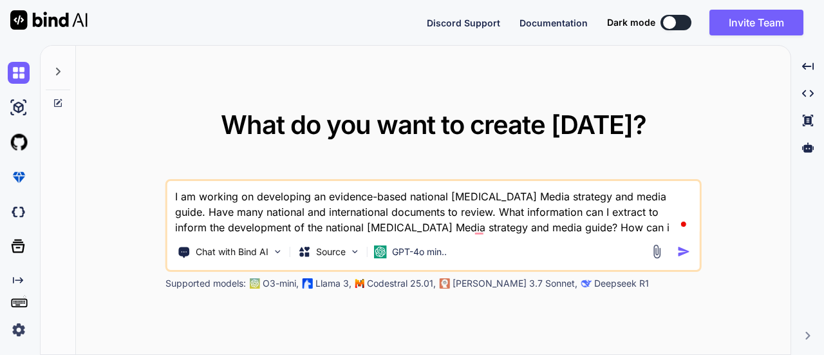
type textarea "I am working on developing an evidence-based national HIV Media strategy and me…"
type textarea "x"
type textarea "I am working on developing an evidence-based national HIV Media strategy and me…"
type textarea "x"
type textarea "I am working on developing an evidence-based national HIV Media strategy and me…"
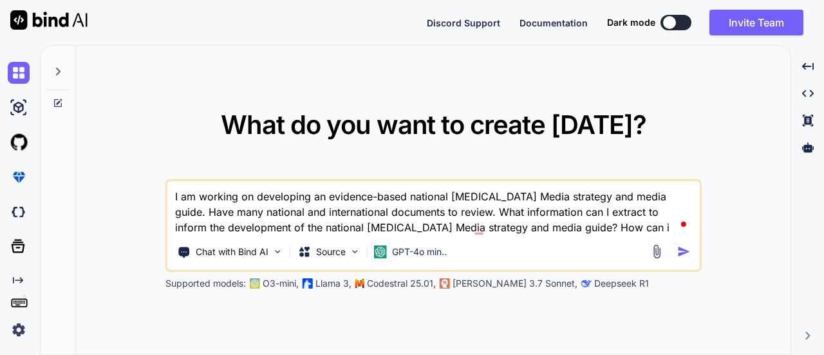
type textarea "x"
type textarea "I am working on developing an evidence-based national HIV Media strategy and me…"
type textarea "x"
type textarea "I am working on developing an evidence-based national HIV Media strategy and me…"
type textarea "x"
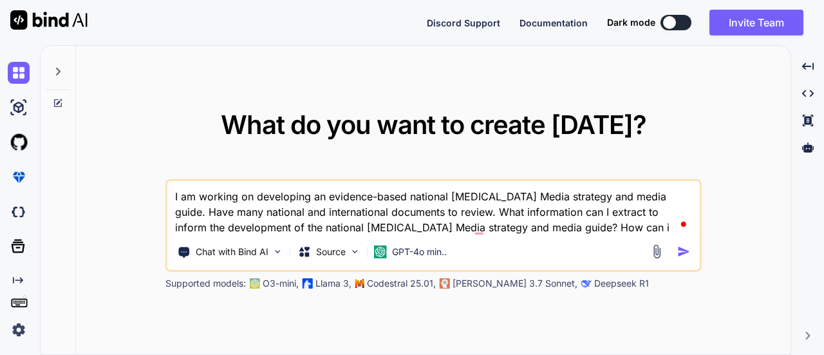
type textarea "I am working on developing an evidence-based national HIV Media strategy and me…"
type textarea "x"
type textarea "I am working on developing an evidence-based national HIV Media strategy and me…"
type textarea "x"
type textarea "I am working on developing an evidence-based national HIV Media strategy and me…"
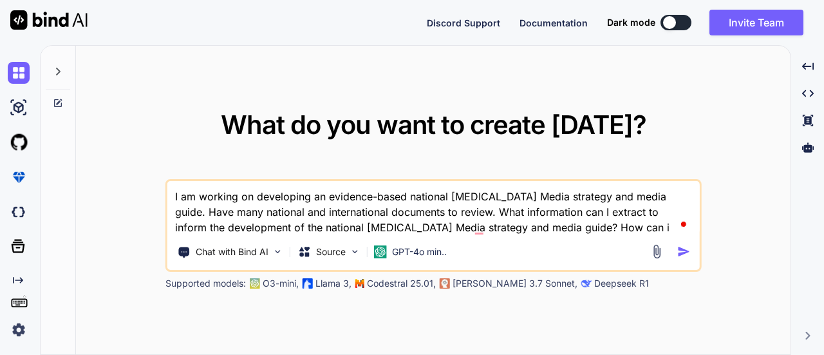
type textarea "x"
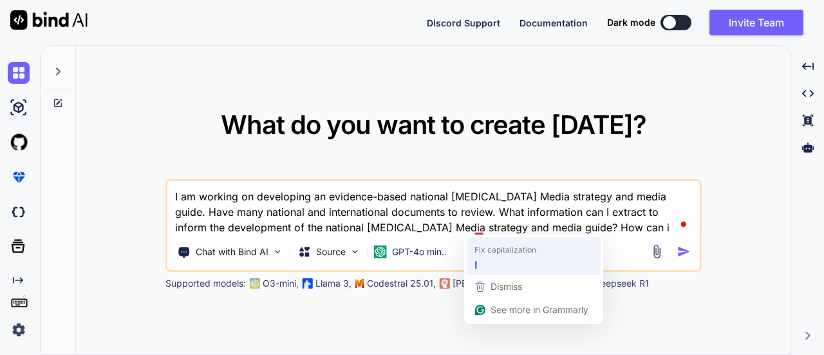
type textarea "I am working on developing an evidence-based national HIV Media strategy and me…"
type textarea "x"
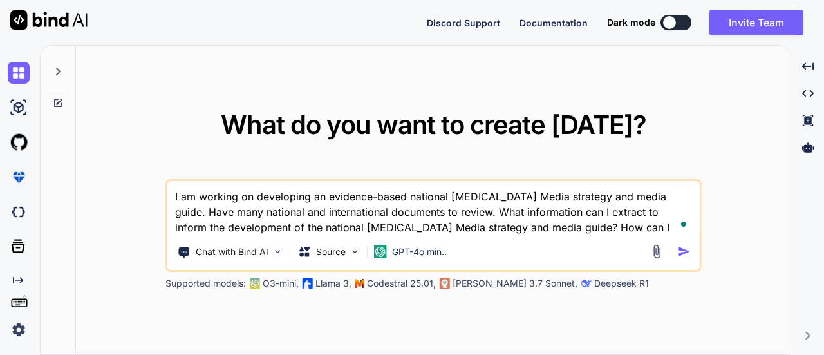
click at [657, 231] on textarea "I am working on developing an evidence-based national HIV Media strategy and me…" at bounding box center [433, 208] width 533 height 54
type textarea "I am working on developing an evidence-based national HIV Media strategy and me…"
type textarea "x"
type textarea "I am working on developing an evidence-based national HIV Media strategy and me…"
click at [689, 251] on img "button" at bounding box center [684, 252] width 14 height 14
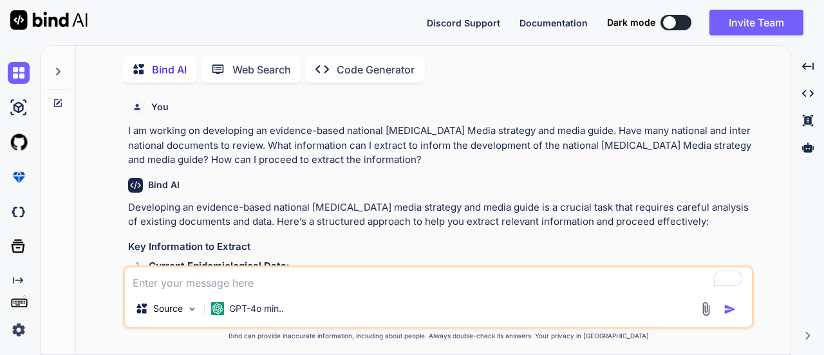
scroll to position [5, 0]
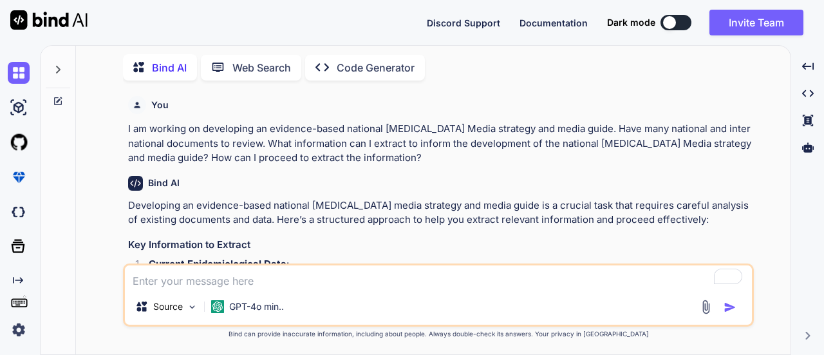
click at [394, 221] on p "Developing an evidence-based national HIV media strategy and media guide is a c…" at bounding box center [439, 212] width 623 height 29
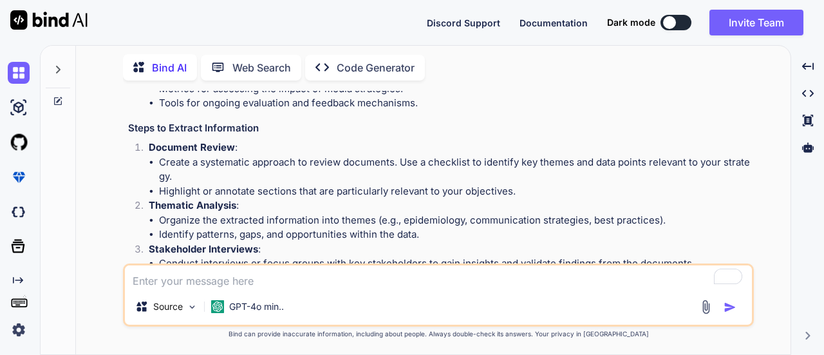
scroll to position [425, 0]
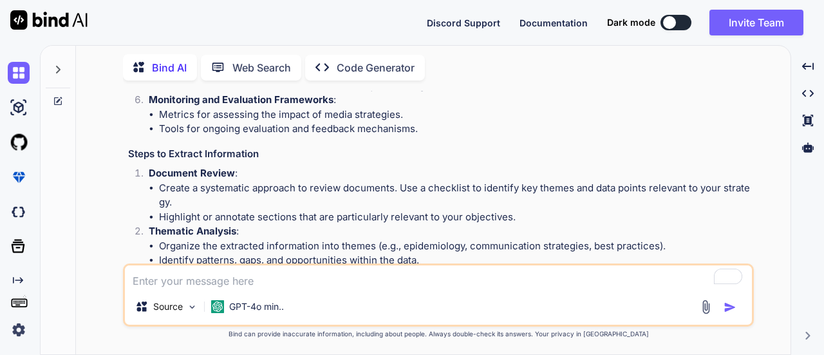
click at [352, 122] on li "Tools for ongoing evaluation and feedback mechanisms." at bounding box center [455, 129] width 593 height 15
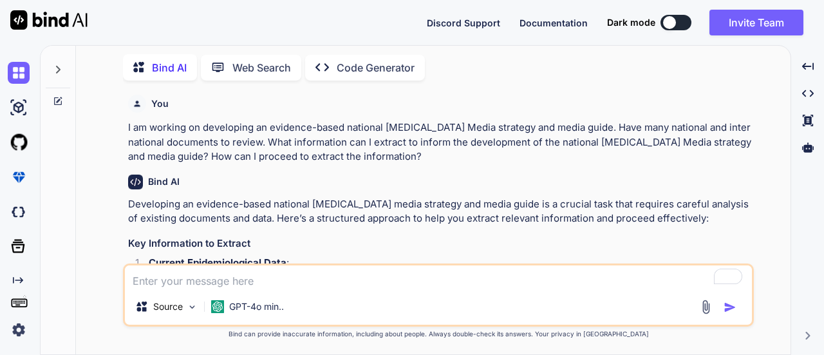
scroll to position [0, 0]
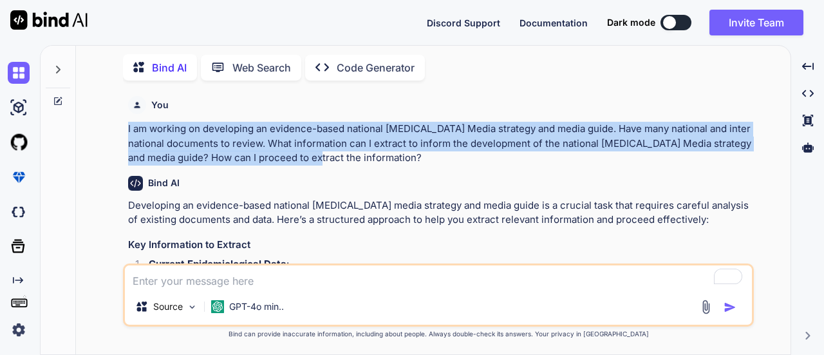
drag, startPoint x: 128, startPoint y: 128, endPoint x: 307, endPoint y: 160, distance: 181.9
click at [307, 160] on p "I am working on developing an evidence-based national HIV Media strategy and me…" at bounding box center [439, 144] width 623 height 44
copy p "I am working on developing an evidence-based national HIV Media strategy and me…"
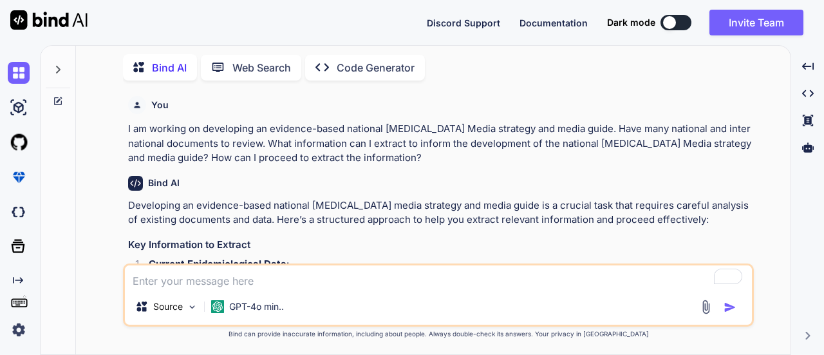
click at [184, 276] on textarea "To enrich screen reader interactions, please activate Accessibility in Grammarl…" at bounding box center [438, 276] width 627 height 23
type textarea "x"
type textarea "K"
type textarea "x"
type textarea "Ki"
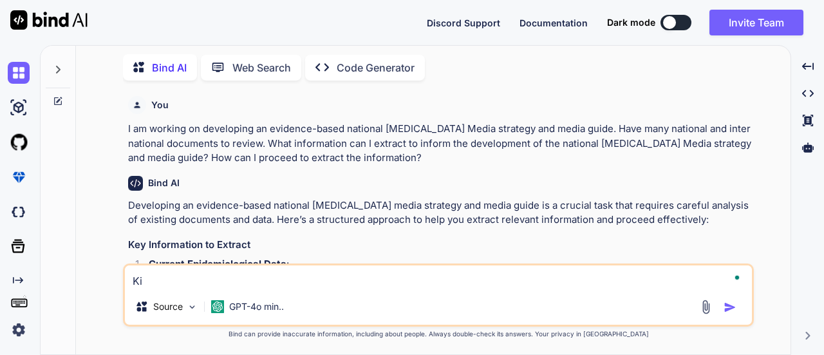
type textarea "x"
type textarea "Kin"
type textarea "x"
type textarea "Kindl"
type textarea "x"
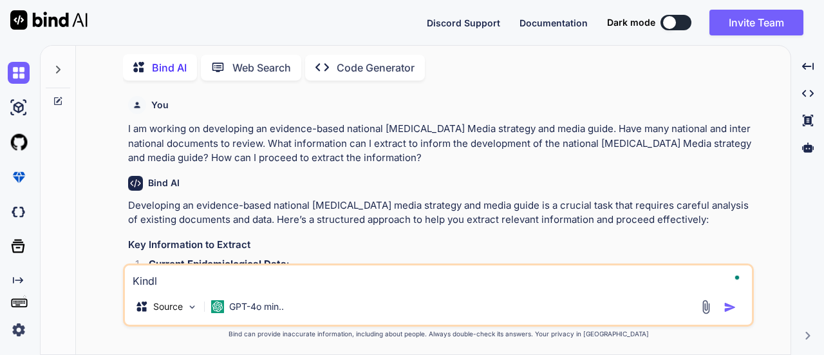
type textarea "Kindly"
type textarea "x"
type textarea "Kindly,"
type textarea "x"
type textarea "Kindly,"
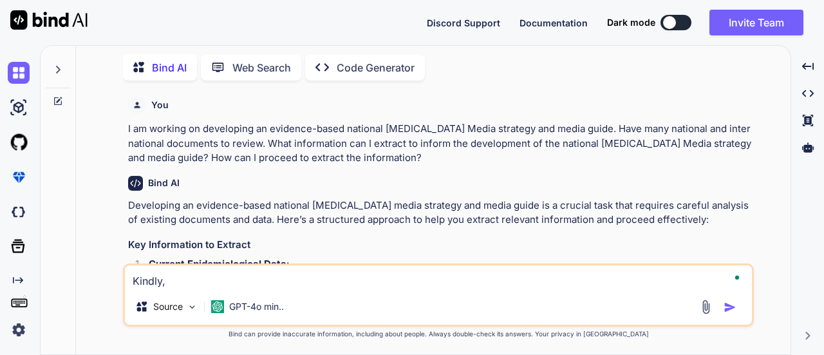
type textarea "x"
type textarea "Kindly, h"
type textarea "x"
type textarea "Kindly, hel"
type textarea "x"
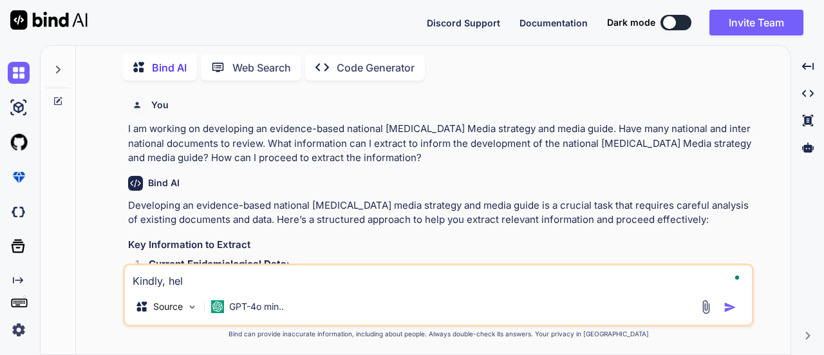
type textarea "Kindly, help"
type textarea "x"
type textarea "Kindly, help"
type textarea "x"
type textarea "Kindly, help d"
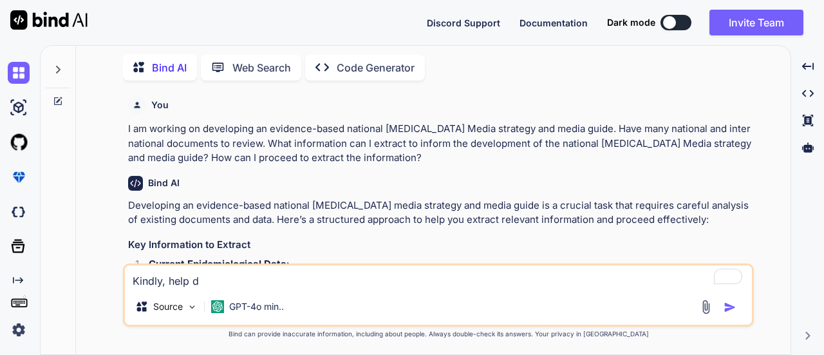
type textarea "x"
type textarea "Kindly, help"
type textarea "x"
type textarea "Kindly, help c"
type textarea "x"
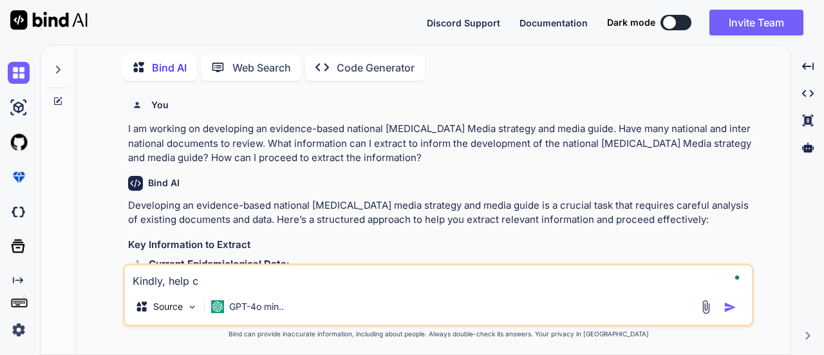
type textarea "Kindly, help cr"
type textarea "x"
type textarea "Kindly, help crea"
type textarea "x"
type textarea "Kindly, help creat"
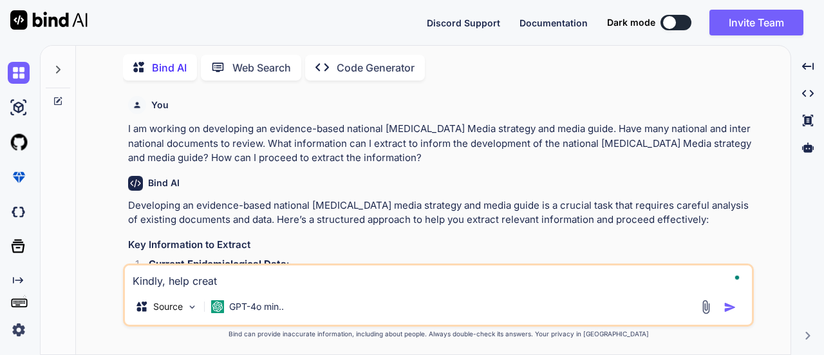
type textarea "x"
type textarea "Kindly, help create"
type textarea "x"
type textarea "Kindly, help create"
type textarea "x"
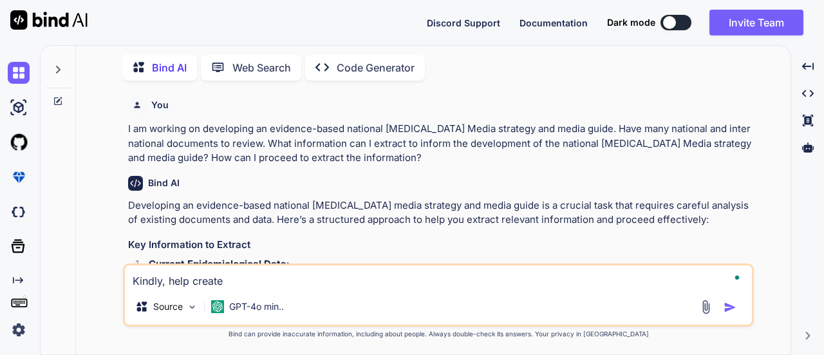
type textarea "Kindly, help create t"
type textarea "x"
type textarea "Kindly, help create th"
type textarea "x"
type textarea "Kindly, help create tha"
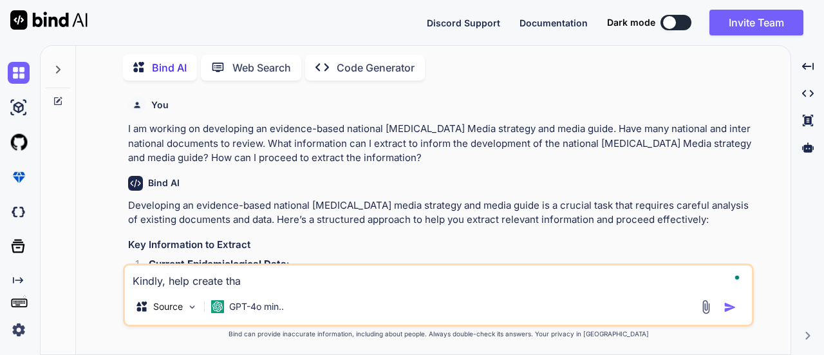
type textarea "x"
type textarea "Kindly, help create tha"
type textarea "x"
type textarea "Kindly, help create th"
type textarea "x"
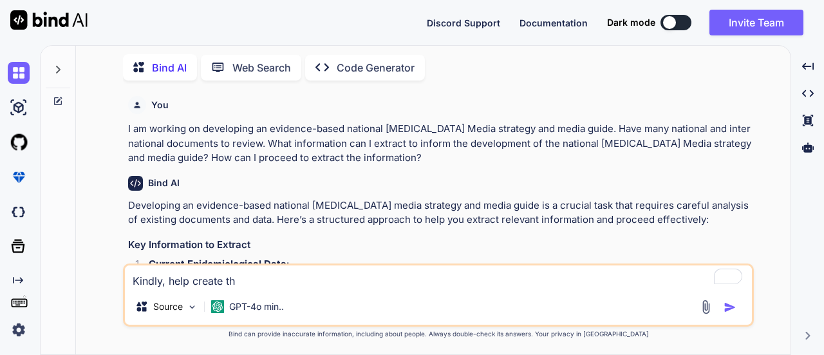
type textarea "Kindly, help create the"
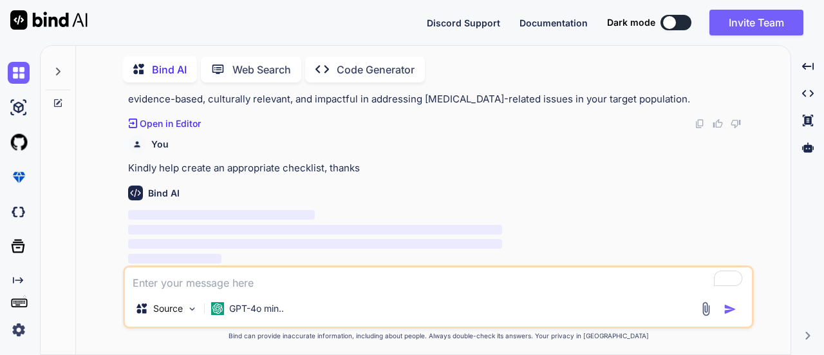
scroll to position [5, 0]
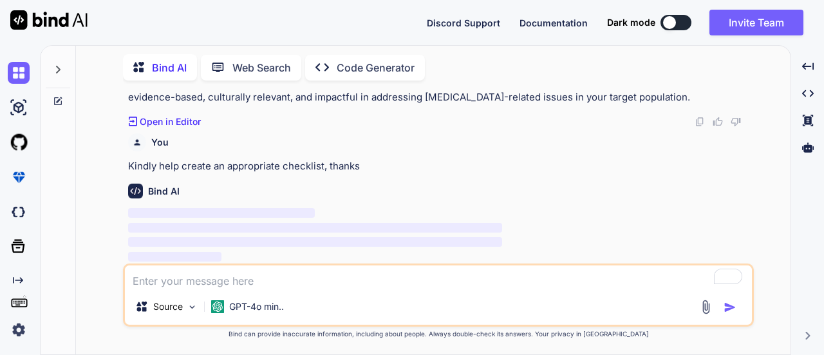
click at [525, 97] on p "By following this structured approach, you can effectively extract and synthesi…" at bounding box center [439, 83] width 623 height 44
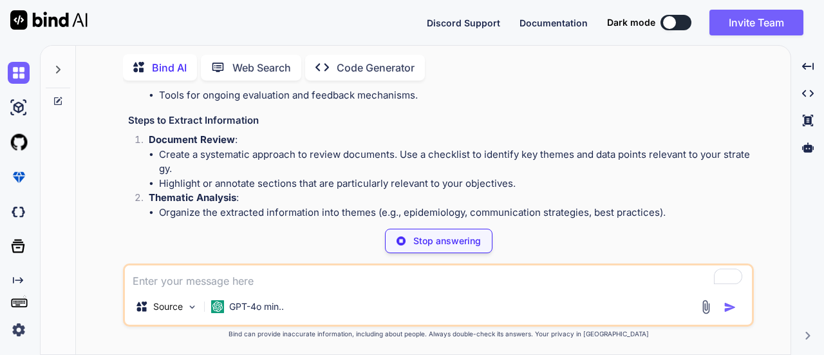
scroll to position [433, 0]
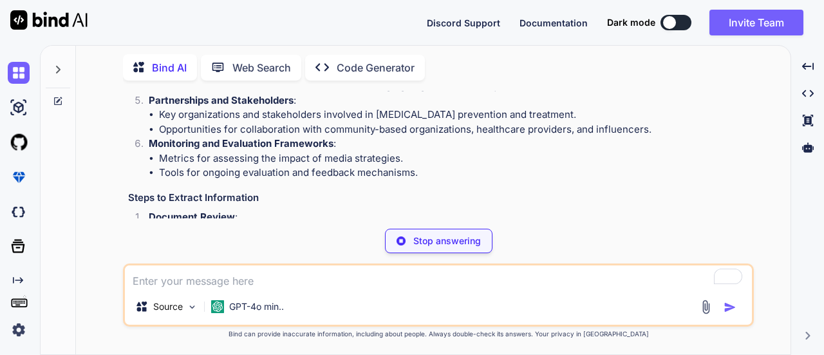
type textarea "x"
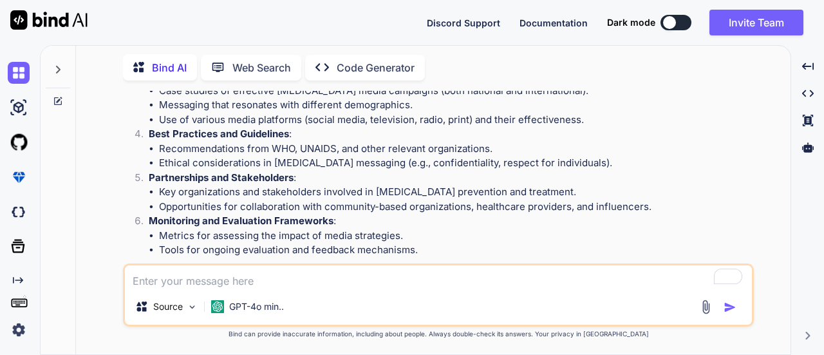
scroll to position [330, 0]
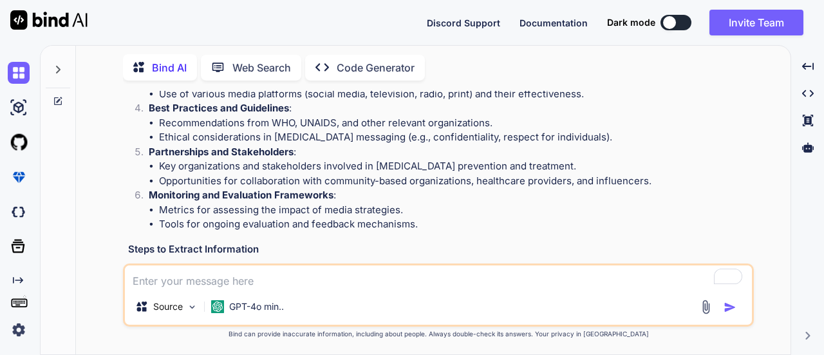
click at [241, 247] on h3 "Steps to Extract Information" at bounding box center [439, 249] width 623 height 15
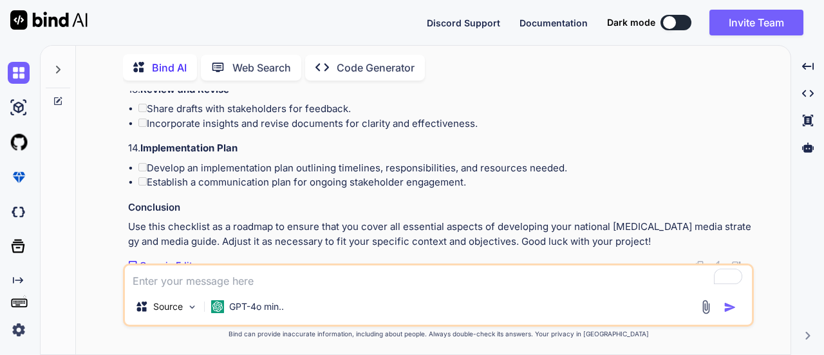
scroll to position [1883, 0]
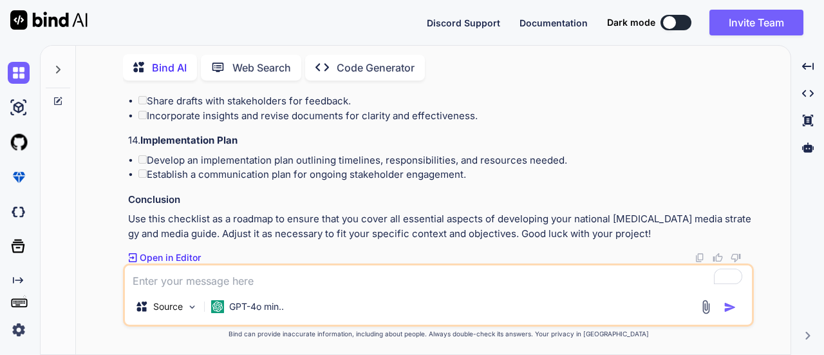
click at [377, 229] on p "Use this checklist as a roadmap to ensure that you cover all essential aspects …" at bounding box center [439, 226] width 623 height 29
click at [378, 229] on p "Use this checklist as a roadmap to ensure that you cover all essential aspects …" at bounding box center [439, 226] width 623 height 29
click at [361, 225] on p "Use this checklist as a roadmap to ensure that you cover all essential aspects …" at bounding box center [439, 226] width 623 height 29
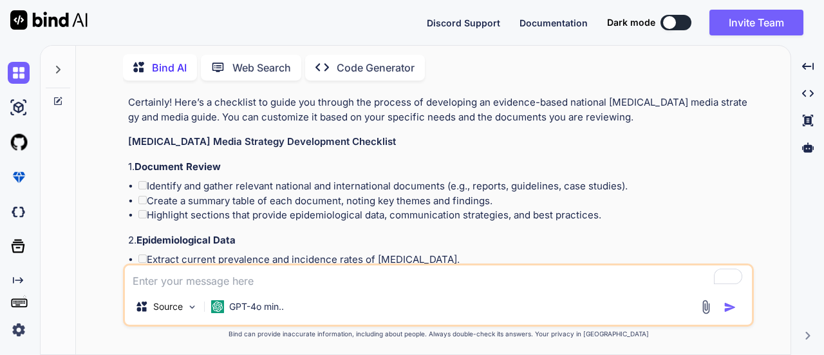
scroll to position [1007, 0]
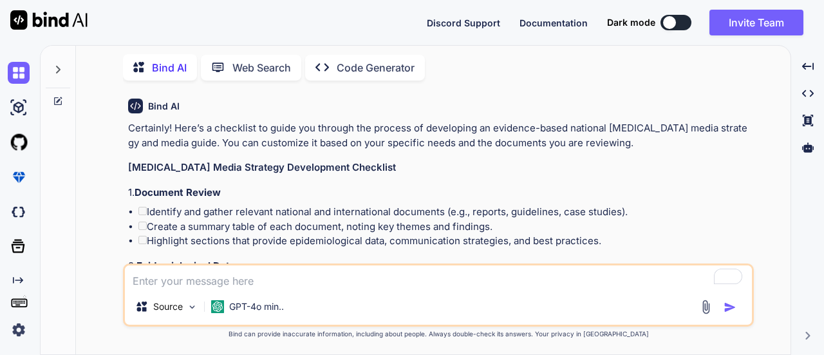
click at [412, 209] on li "Identify and gather relevant national and international documents (e.g., report…" at bounding box center [444, 212] width 613 height 15
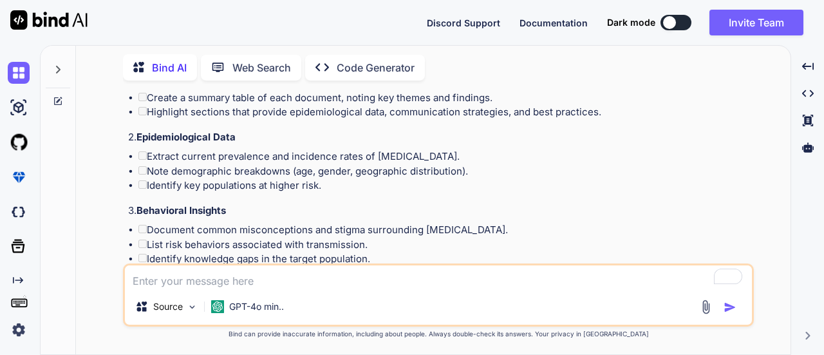
scroll to position [1162, 0]
